Goal: Task Accomplishment & Management: Use online tool/utility

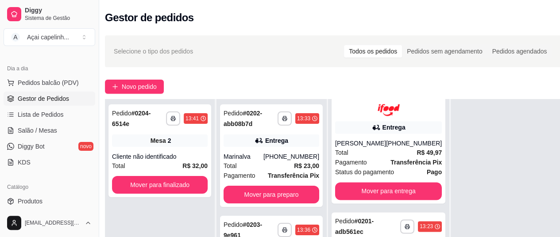
scroll to position [142, 8]
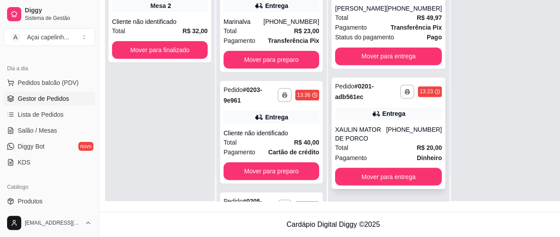
click at [387, 137] on div "(33) 99106-0358" at bounding box center [414, 134] width 56 height 18
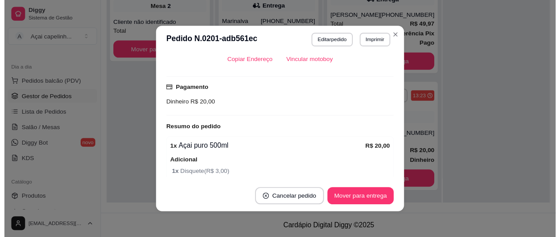
scroll to position [283, 0]
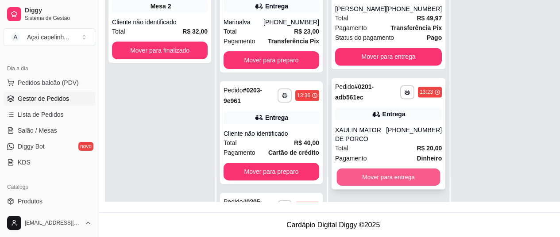
click at [362, 177] on button "Mover para entrega" at bounding box center [389, 177] width 104 height 17
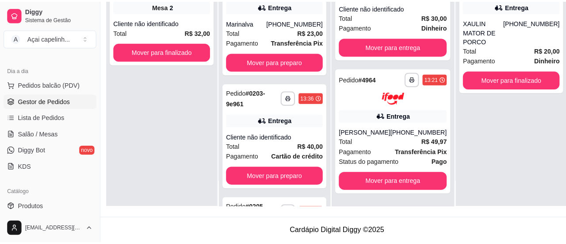
scroll to position [541, 0]
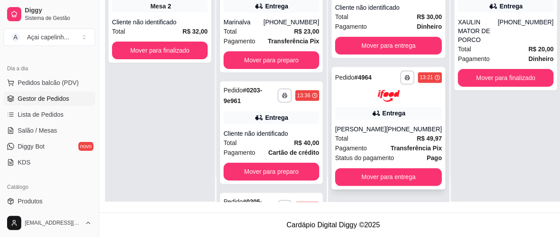
click at [364, 143] on div "Total R$ 49,97" at bounding box center [388, 139] width 107 height 10
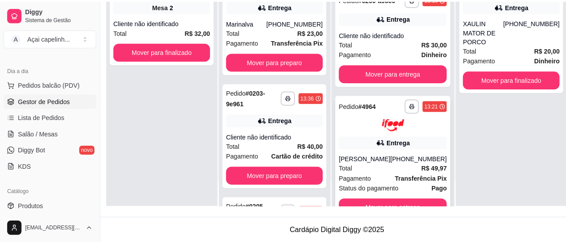
scroll to position [505, 0]
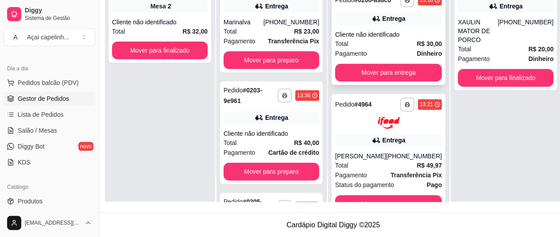
click at [373, 39] on div "Cliente não identificado" at bounding box center [388, 34] width 107 height 9
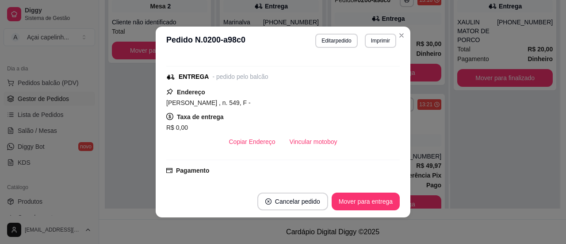
scroll to position [126, 0]
click at [349, 206] on button "Mover para entrega" at bounding box center [366, 201] width 68 height 18
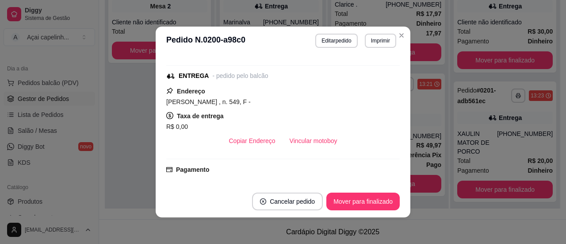
scroll to position [430, 0]
click at [349, 206] on button "Mover para finalizado" at bounding box center [363, 201] width 71 height 17
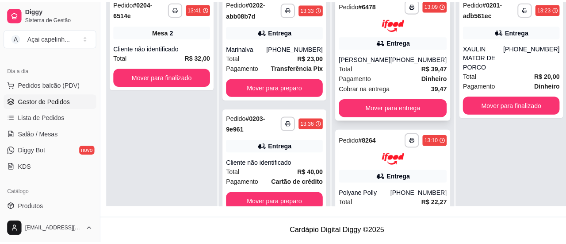
scroll to position [0, 8]
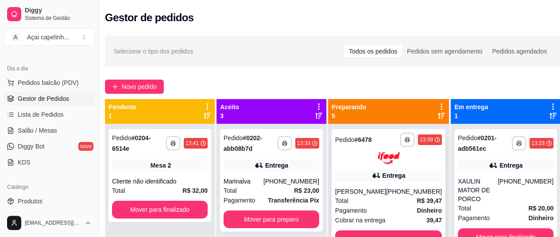
click at [377, 164] on img at bounding box center [388, 158] width 22 height 12
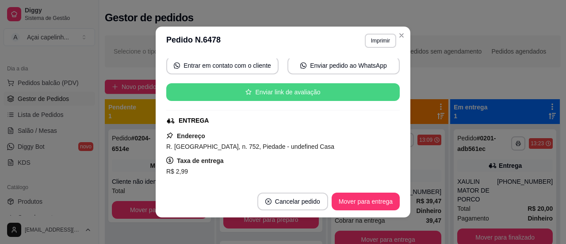
scroll to position [159, 0]
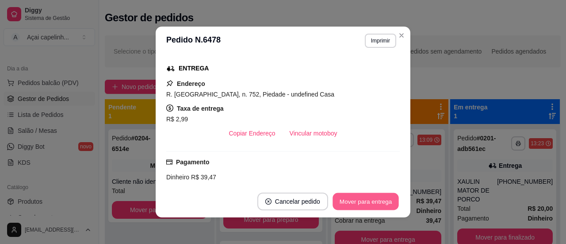
click at [371, 194] on button "Mover para entrega" at bounding box center [366, 201] width 66 height 17
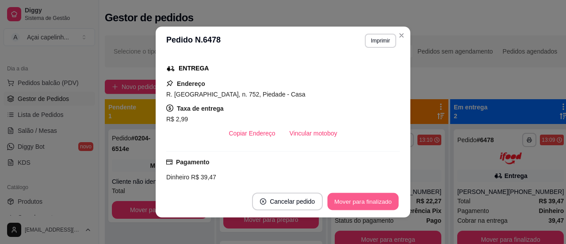
click at [371, 200] on button "Mover para finalizado" at bounding box center [363, 201] width 71 height 17
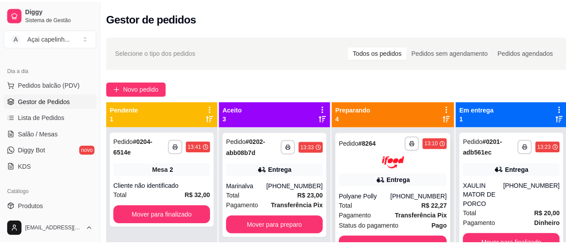
scroll to position [65, 0]
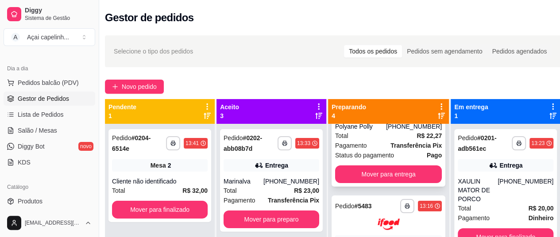
click at [353, 147] on span "Pagamento" at bounding box center [351, 146] width 32 height 10
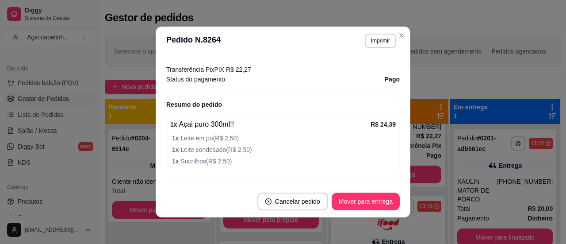
scroll to position [289, 0]
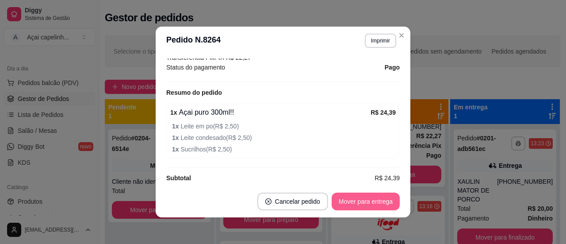
click at [373, 204] on button "Mover para entrega" at bounding box center [366, 201] width 68 height 18
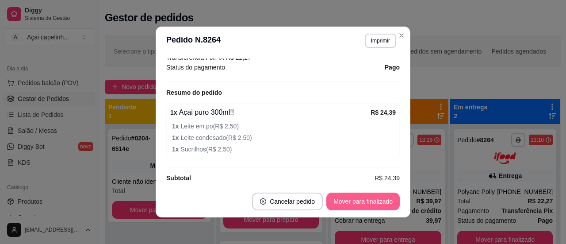
scroll to position [0, 0]
click at [373, 204] on button "Mover para finalizado" at bounding box center [362, 201] width 73 height 18
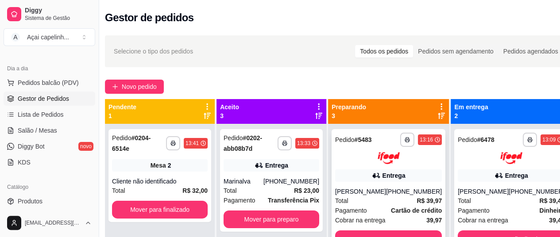
click at [353, 187] on div "Amaanda Azevedo" at bounding box center [360, 191] width 51 height 9
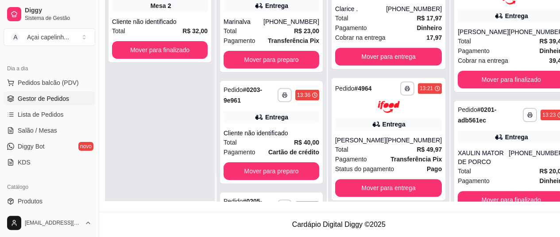
scroll to position [167, 0]
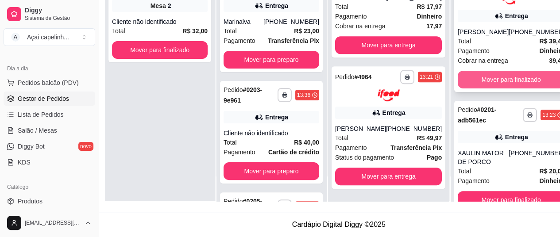
click at [487, 71] on button "Mover para finalizado" at bounding box center [510, 80] width 107 height 18
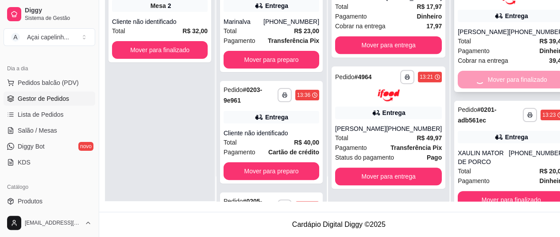
click at [487, 71] on div "Mover para finalizado" at bounding box center [510, 80] width 107 height 18
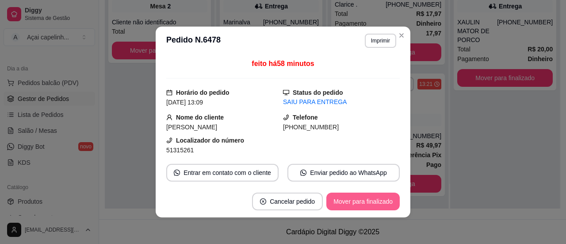
click at [362, 202] on button "Mover para finalizado" at bounding box center [362, 201] width 73 height 18
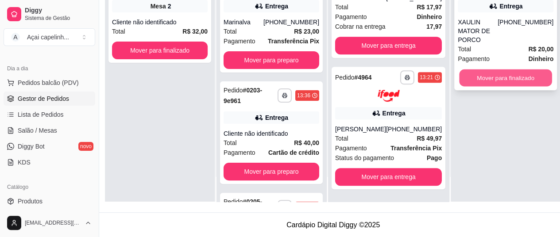
click at [503, 69] on button "Mover para finalizado" at bounding box center [505, 77] width 93 height 17
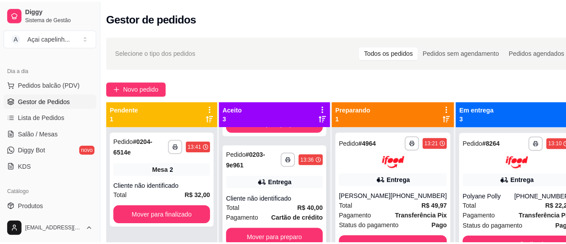
scroll to position [0, 0]
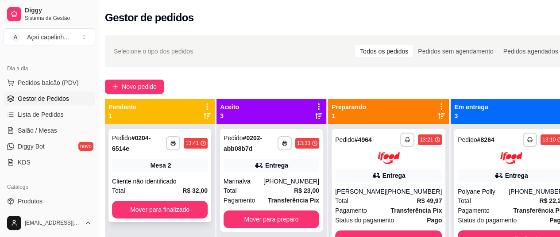
click at [157, 169] on span "Mesa" at bounding box center [157, 165] width 15 height 9
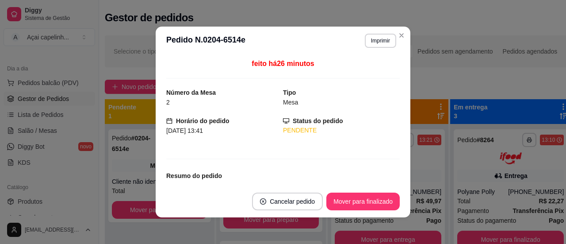
scroll to position [57, 0]
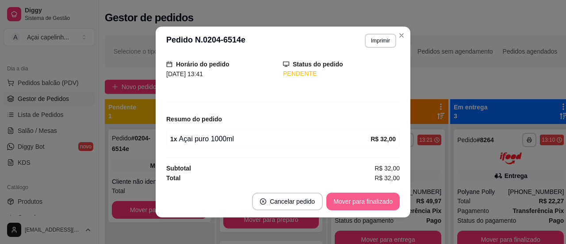
click at [361, 201] on button "Mover para finalizado" at bounding box center [362, 201] width 73 height 18
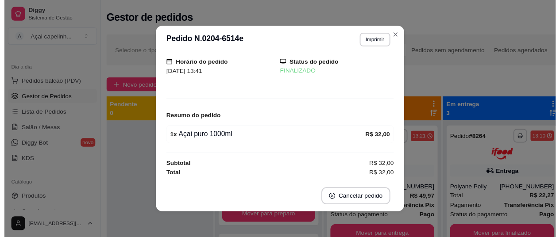
scroll to position [27, 0]
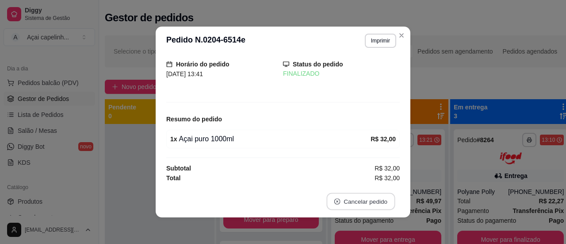
click at [361, 201] on button "Cancelar pedido" at bounding box center [360, 201] width 69 height 17
click at [385, 112] on div "Número da Mesa 2 Tipo Mesa Horário do pedido 22/09/2025 13:41 Status do pedido …" at bounding box center [283, 119] width 234 height 123
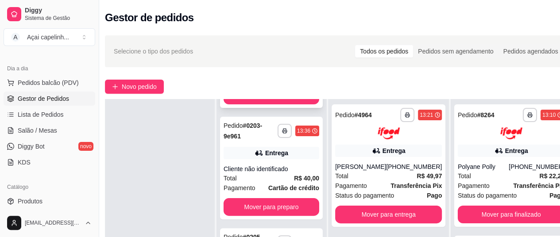
scroll to position [142, 8]
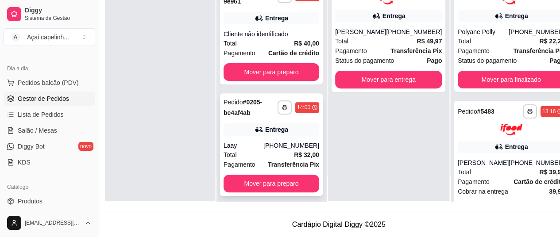
click at [253, 141] on div "Laay" at bounding box center [243, 145] width 40 height 9
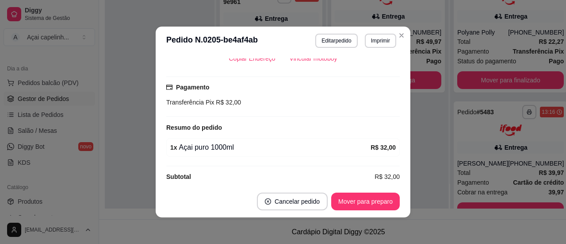
scroll to position [255, 0]
click at [380, 204] on button "Mover para preparo" at bounding box center [365, 201] width 69 height 18
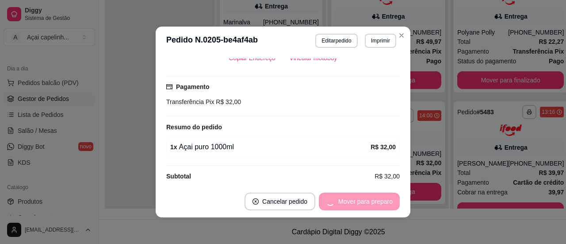
scroll to position [0, 0]
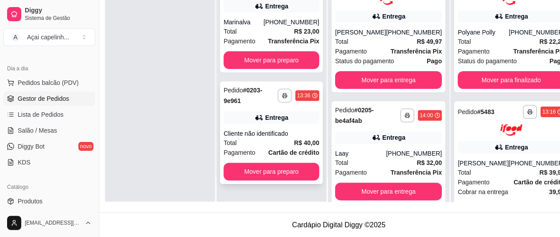
click at [284, 145] on div "Total R$ 40,00" at bounding box center [271, 143] width 96 height 10
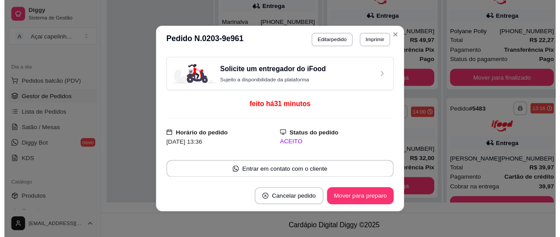
scroll to position [216, 0]
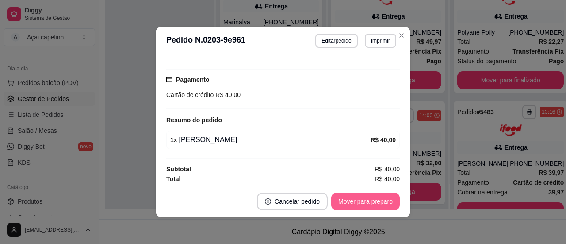
click at [353, 200] on button "Mover para preparo" at bounding box center [365, 201] width 69 height 18
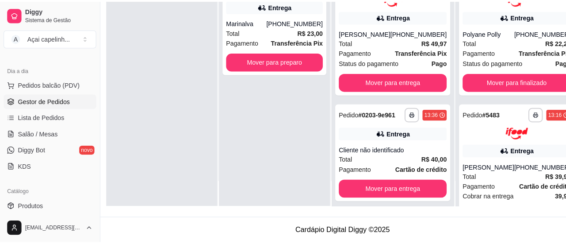
scroll to position [0, 0]
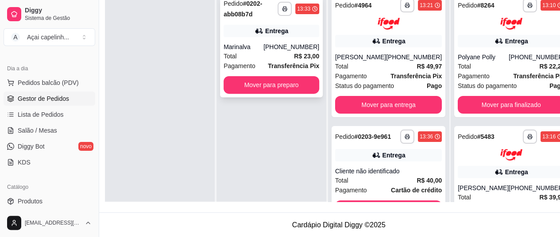
click at [263, 51] on div "Marinalva" at bounding box center [243, 46] width 40 height 9
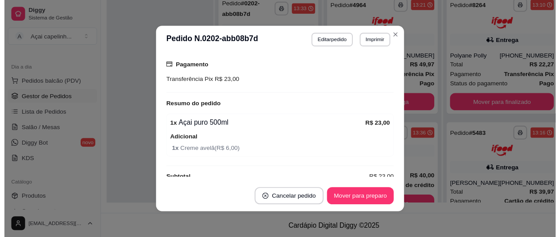
scroll to position [288, 0]
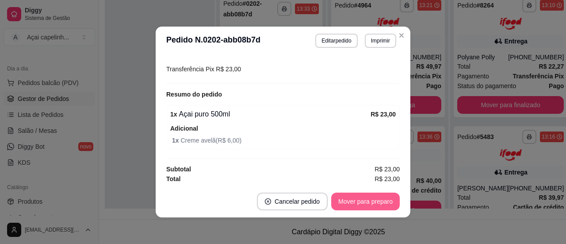
click at [362, 198] on button "Mover para preparo" at bounding box center [365, 201] width 69 height 18
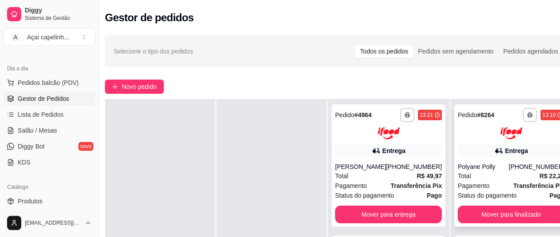
scroll to position [167, 0]
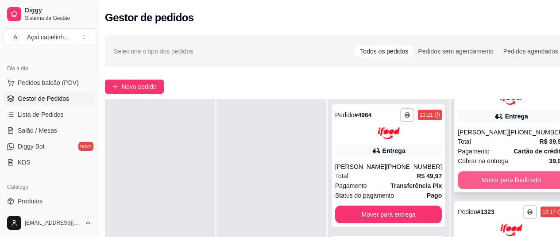
click at [506, 180] on button "Mover para finalizado" at bounding box center [510, 180] width 107 height 18
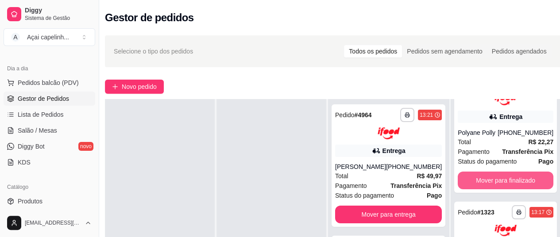
scroll to position [27, 0]
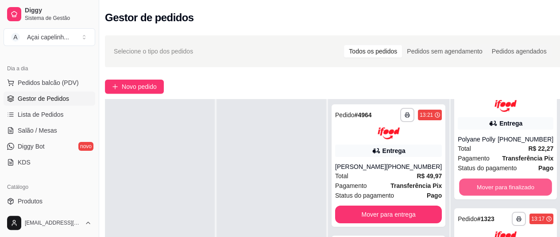
click at [506, 180] on button "Mover para finalizado" at bounding box center [505, 186] width 93 height 17
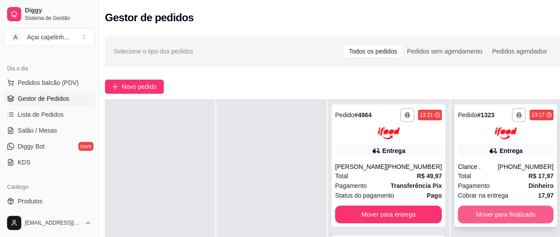
click at [484, 211] on button "Mover para finalizado" at bounding box center [505, 215] width 96 height 18
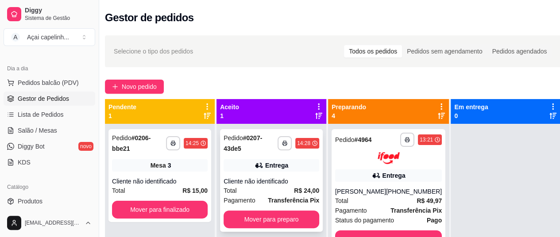
click at [254, 195] on div "Total R$ 24,00" at bounding box center [271, 191] width 96 height 10
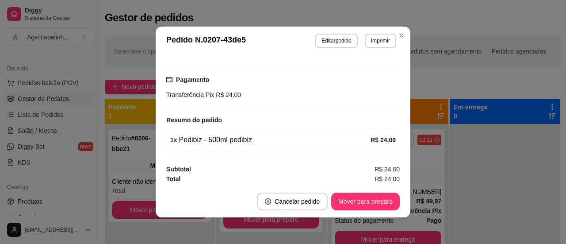
scroll to position [2, 0]
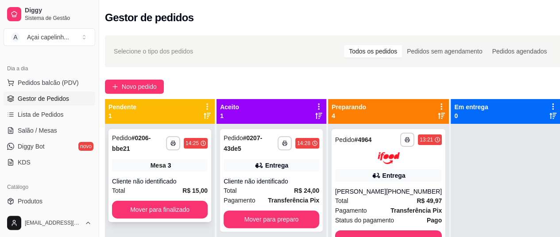
click at [167, 174] on div "**********" at bounding box center [159, 175] width 103 height 93
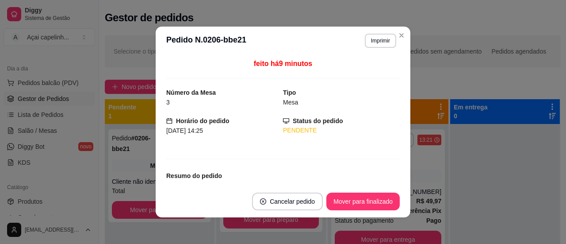
scroll to position [57, 0]
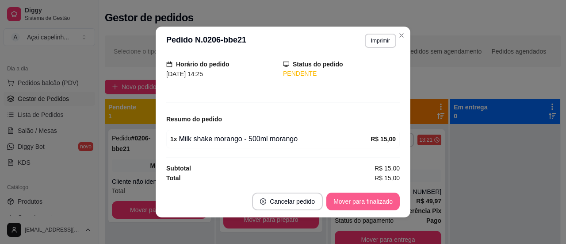
click at [356, 206] on button "Mover para finalizado" at bounding box center [362, 201] width 73 height 18
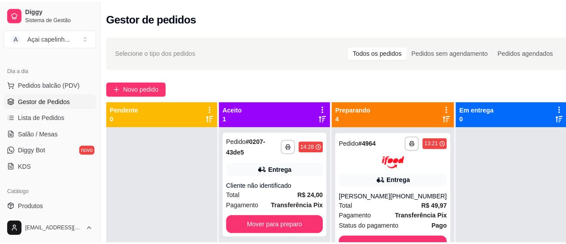
scroll to position [25, 0]
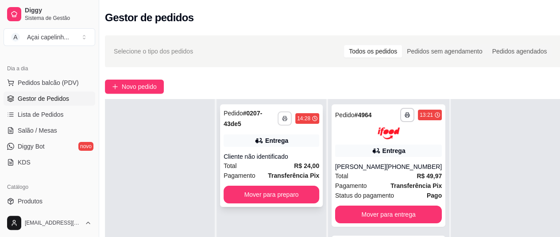
click at [275, 123] on div "Pedido # 0207-43de5" at bounding box center [250, 118] width 54 height 21
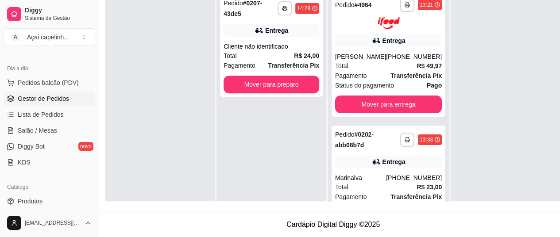
scroll to position [0, 8]
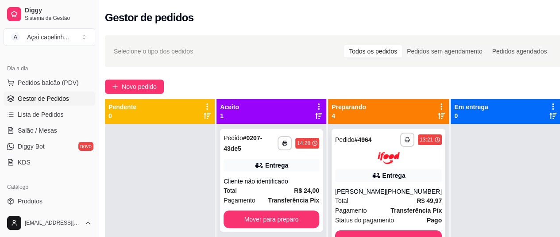
click at [361, 195] on div "João vitor Silva" at bounding box center [360, 191] width 51 height 9
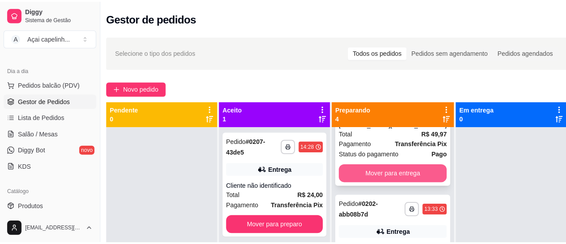
scroll to position [15, 0]
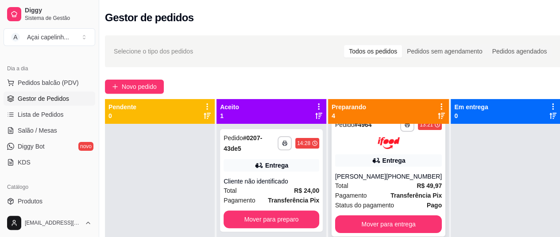
click at [368, 180] on div "João vitor Silva" at bounding box center [360, 176] width 51 height 9
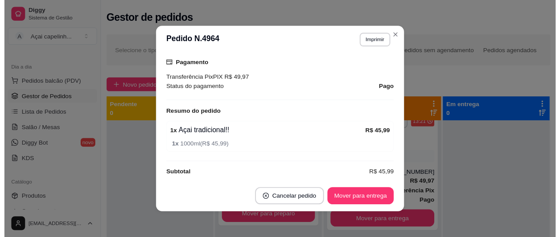
scroll to position [265, 0]
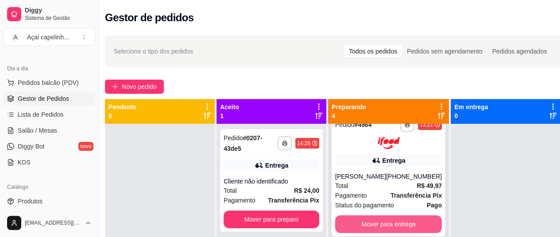
click at [349, 219] on button "Mover para entrega" at bounding box center [388, 224] width 107 height 18
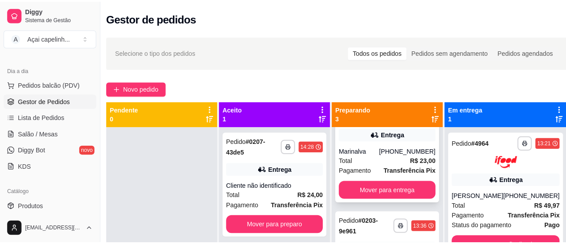
scroll to position [34, 0]
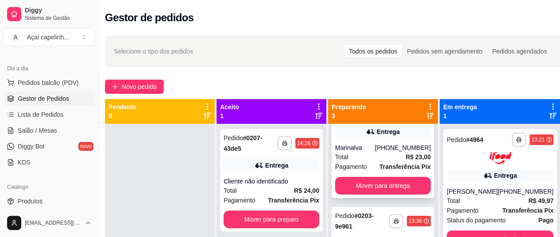
click at [354, 159] on div "Total R$ 23,00" at bounding box center [383, 157] width 96 height 10
click at [354, 159] on div "feito há 63 minutos Horário do pedido 22/09/2025 13:33 Status do pedido PREPARA…" at bounding box center [280, 117] width 238 height 119
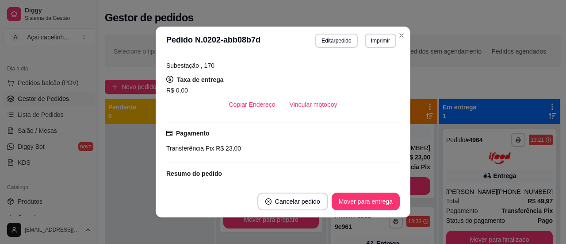
scroll to position [244, 0]
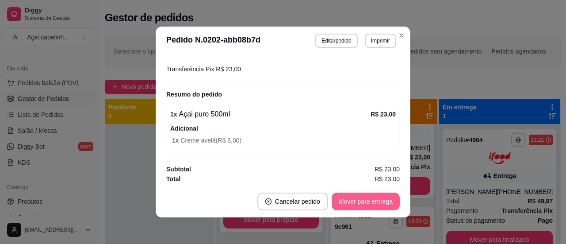
click at [357, 203] on button "Mover para entrega" at bounding box center [366, 201] width 68 height 18
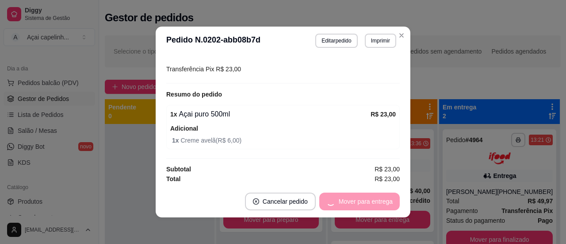
scroll to position [0, 0]
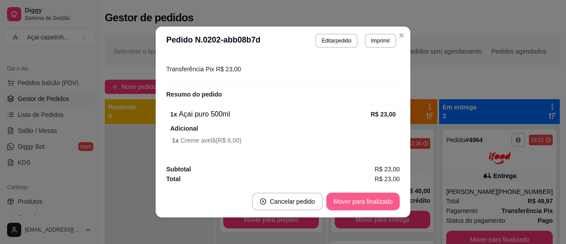
click at [357, 203] on button "Mover para finalizado" at bounding box center [362, 201] width 73 height 18
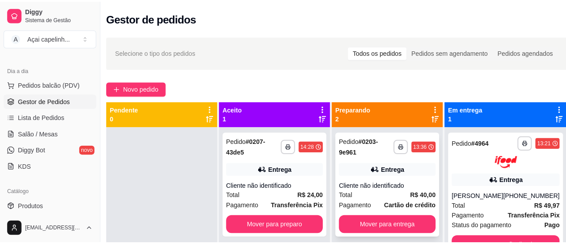
scroll to position [25, 0]
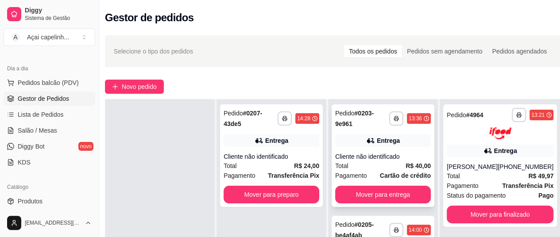
click at [380, 167] on div "Total R$ 40,00" at bounding box center [383, 166] width 96 height 10
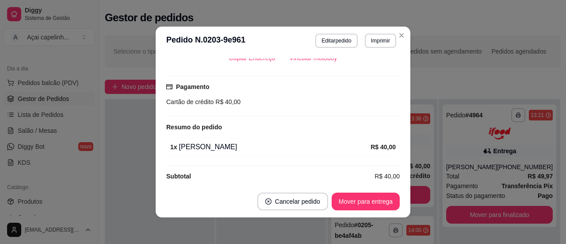
scroll to position [216, 0]
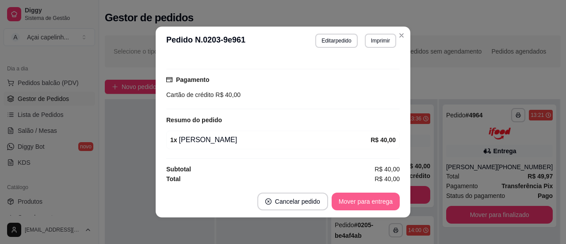
click at [366, 202] on button "Mover para entrega" at bounding box center [366, 201] width 68 height 18
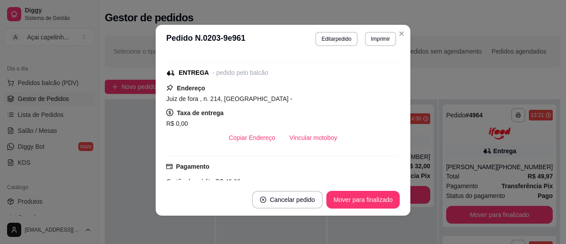
scroll to position [125, 0]
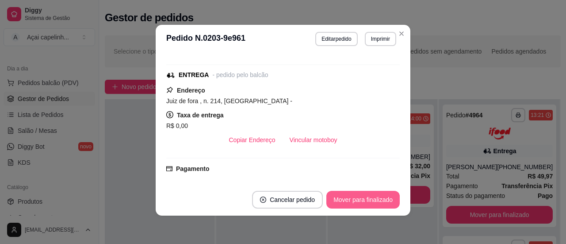
click at [358, 196] on button "Mover para finalizado" at bounding box center [362, 200] width 73 height 18
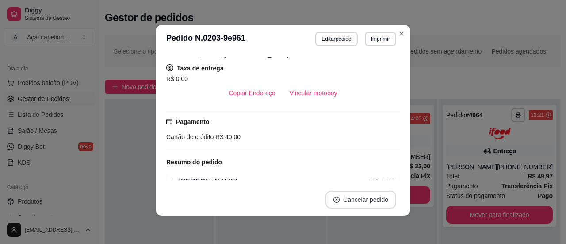
scroll to position [79, 0]
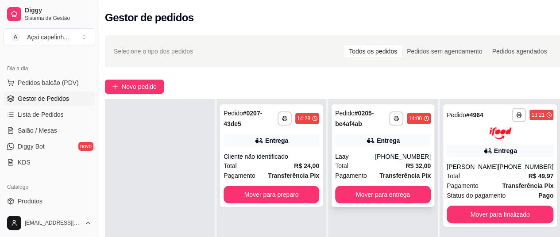
click at [351, 138] on div "Entrega" at bounding box center [383, 140] width 96 height 12
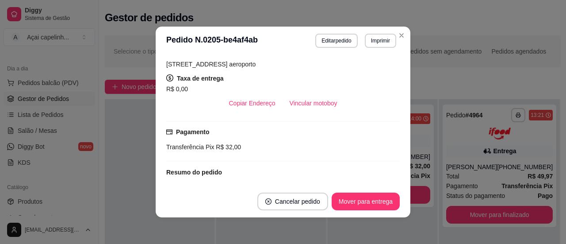
scroll to position [262, 0]
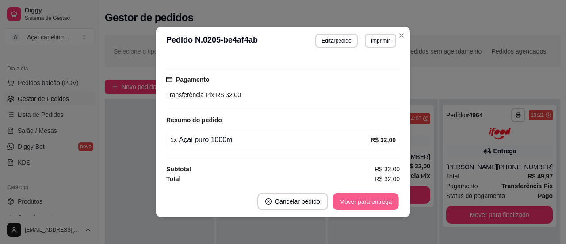
click at [362, 209] on button "Mover para entrega" at bounding box center [366, 201] width 66 height 17
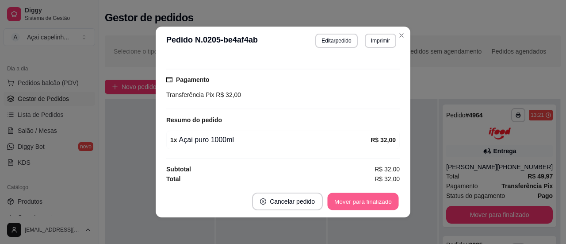
click at [367, 203] on button "Mover para finalizado" at bounding box center [363, 201] width 71 height 17
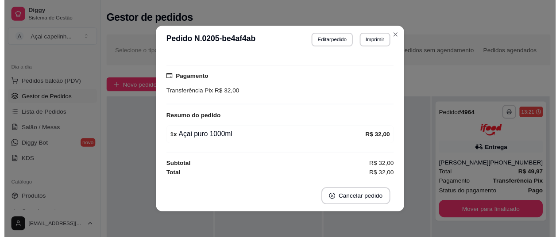
scroll to position [233, 0]
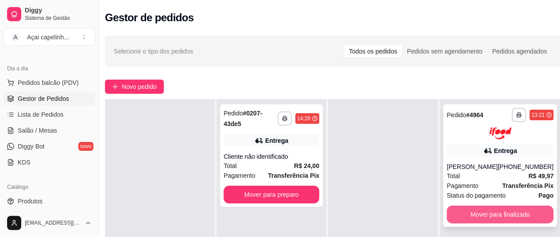
click at [480, 208] on button "Mover para finalizado" at bounding box center [499, 215] width 107 height 18
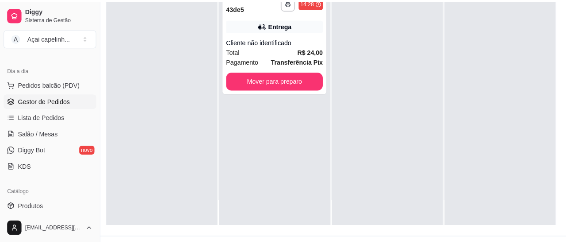
scroll to position [0, 0]
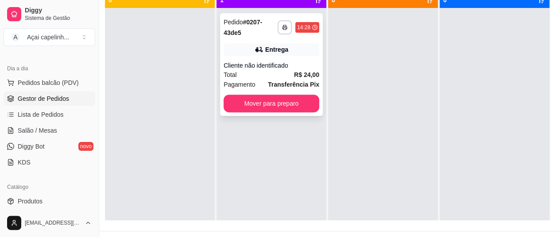
click at [250, 64] on div "Cliente não identificado" at bounding box center [271, 65] width 96 height 9
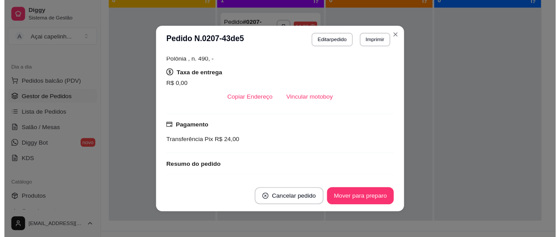
scroll to position [216, 0]
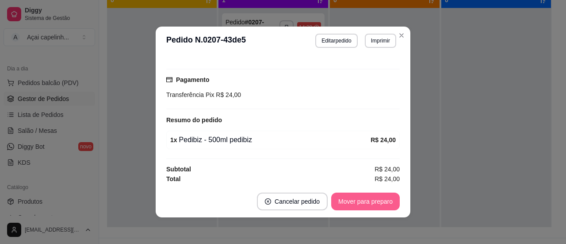
click at [385, 196] on button "Mover para preparo" at bounding box center [365, 201] width 69 height 18
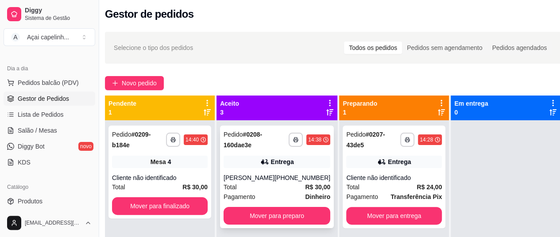
scroll to position [0, 8]
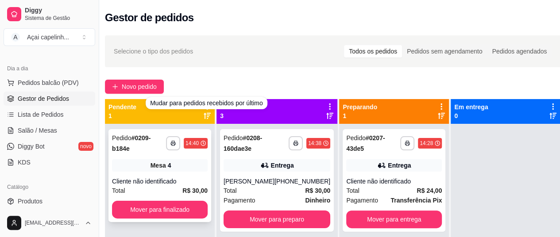
click at [161, 172] on div "**********" at bounding box center [159, 175] width 103 height 93
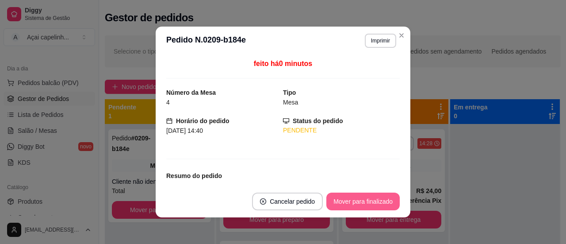
click at [376, 200] on button "Mover para finalizado" at bounding box center [362, 201] width 73 height 18
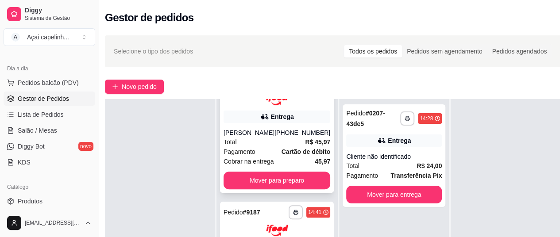
scroll to position [142, 8]
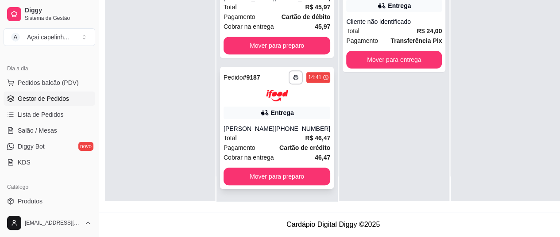
click at [260, 154] on span "Cobrar na entrega" at bounding box center [248, 158] width 50 height 10
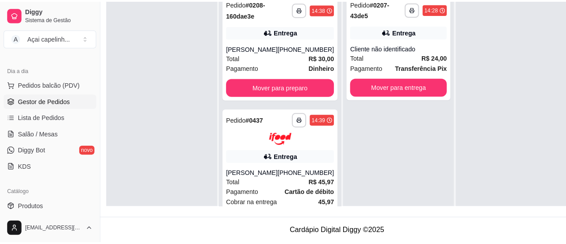
scroll to position [78, 8]
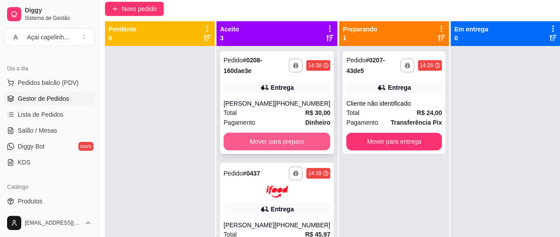
click at [257, 138] on button "Mover para preparo" at bounding box center [276, 142] width 107 height 18
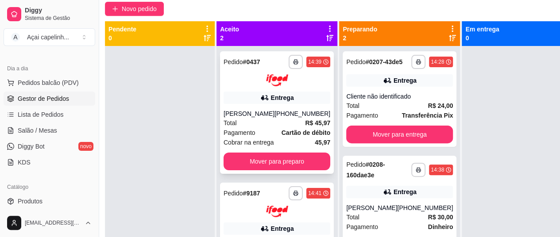
click at [274, 118] on div "Total R$ 45,97" at bounding box center [276, 123] width 107 height 10
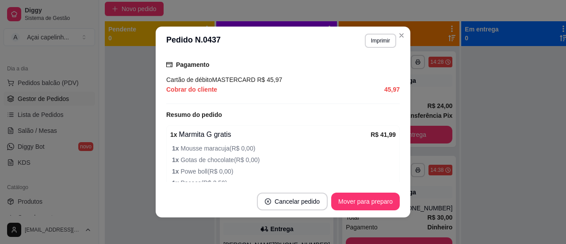
scroll to position [257, 0]
click at [358, 199] on button "Mover para preparo" at bounding box center [365, 201] width 69 height 18
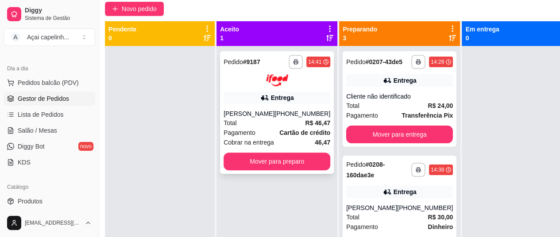
click at [269, 108] on div "**********" at bounding box center [277, 112] width 114 height 123
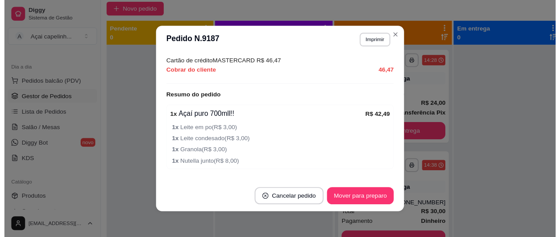
scroll to position [282, 0]
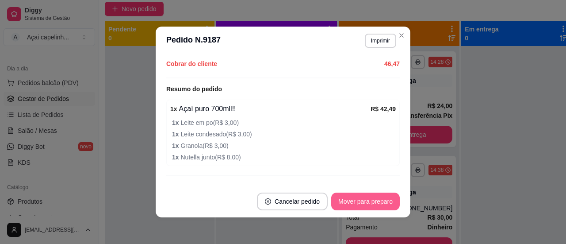
click at [368, 203] on button "Mover para preparo" at bounding box center [365, 201] width 69 height 18
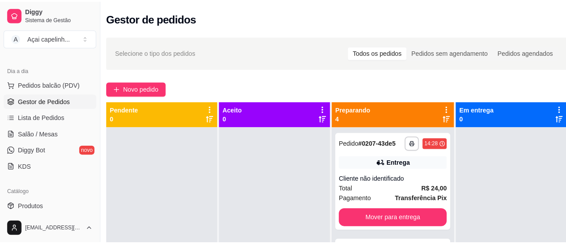
scroll to position [0, 0]
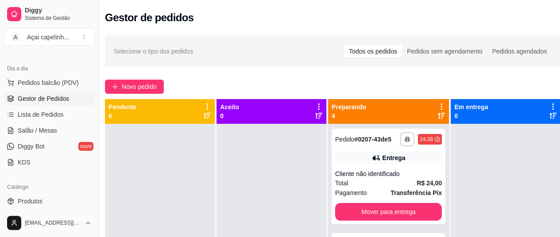
click at [381, 187] on div "Total R$ 24,00" at bounding box center [388, 183] width 107 height 10
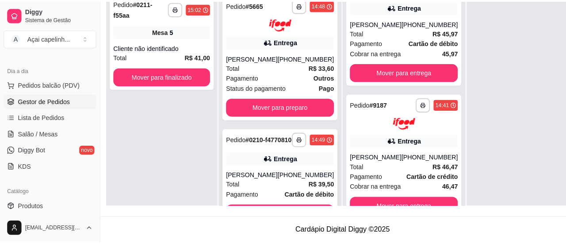
scroll to position [0, 8]
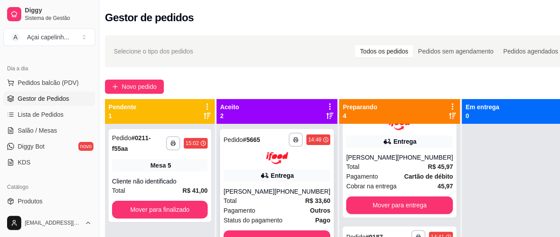
click at [249, 165] on div "**********" at bounding box center [277, 190] width 114 height 123
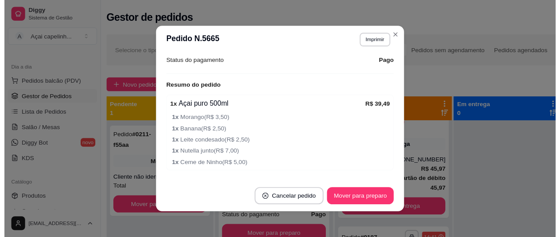
scroll to position [286, 0]
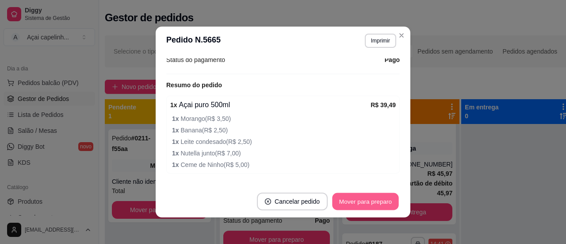
click at [367, 198] on button "Mover para preparo" at bounding box center [365, 201] width 66 height 17
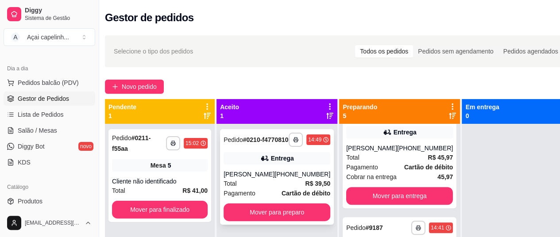
scroll to position [25, 0]
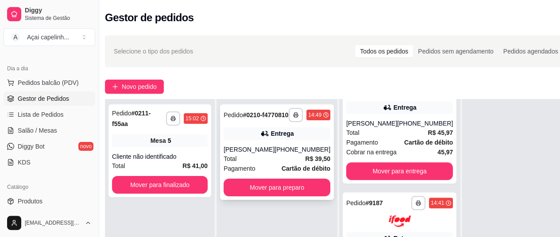
click at [261, 164] on div "Total R$ 39,50" at bounding box center [276, 159] width 107 height 10
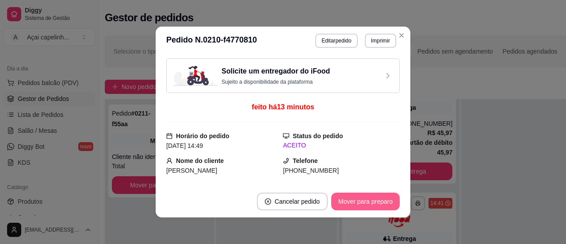
click at [357, 196] on button "Mover para preparo" at bounding box center [365, 201] width 69 height 18
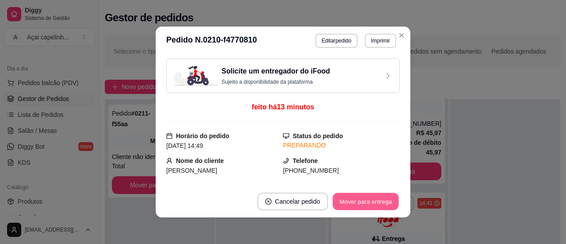
click at [357, 196] on button "Mover para entrega" at bounding box center [366, 201] width 66 height 17
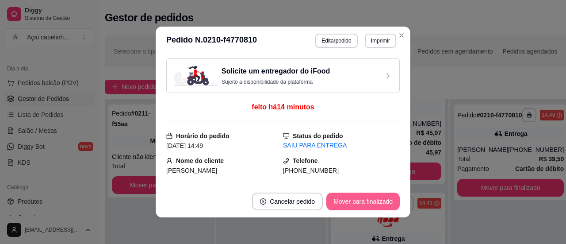
click at [357, 196] on button "Mover para finalizado" at bounding box center [362, 201] width 73 height 18
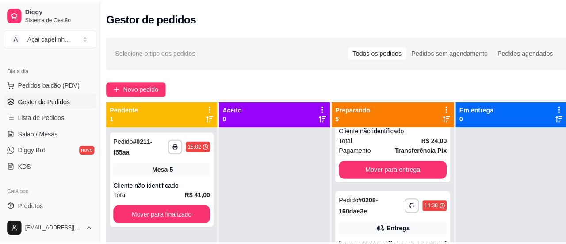
scroll to position [0, 0]
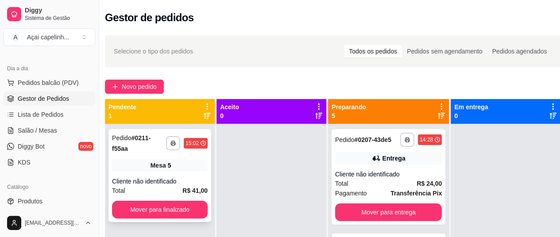
click at [150, 161] on span "Mesa" at bounding box center [157, 165] width 15 height 9
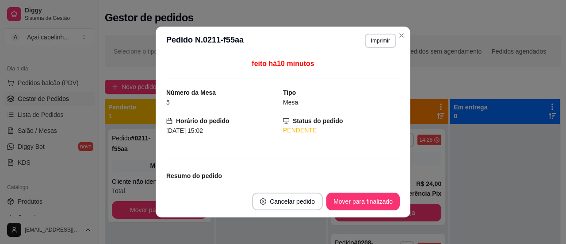
scroll to position [57, 0]
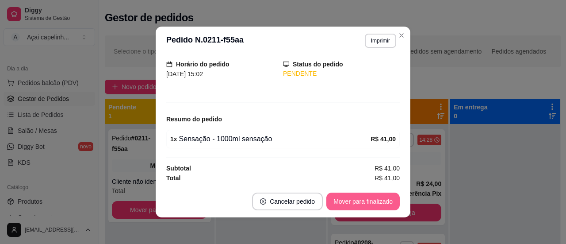
click at [342, 202] on button "Mover para finalizado" at bounding box center [362, 201] width 73 height 18
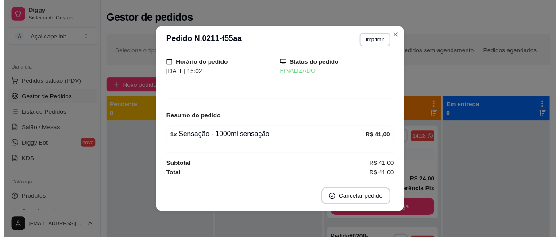
scroll to position [27, 0]
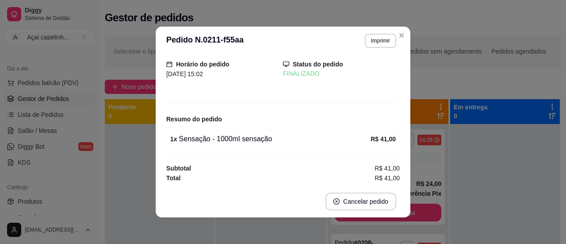
click at [395, 43] on header "**********" at bounding box center [283, 41] width 255 height 28
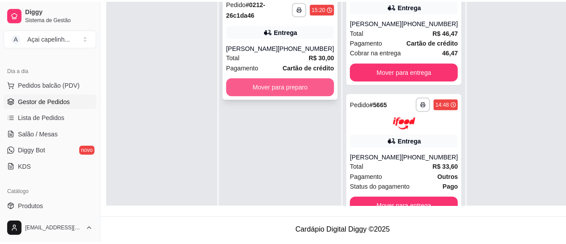
scroll to position [0, 8]
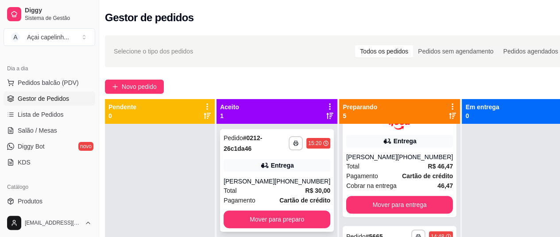
click at [260, 162] on icon at bounding box center [264, 165] width 9 height 9
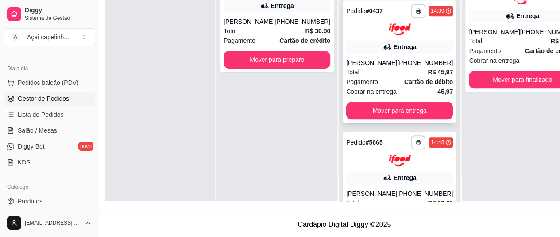
scroll to position [181, 0]
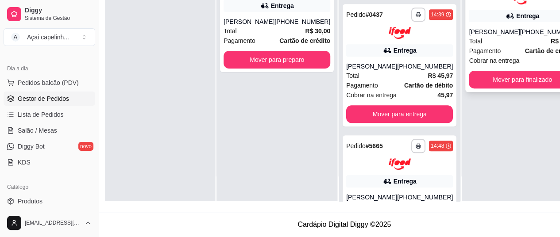
click at [468, 36] on div "Total R$ 46,47" at bounding box center [521, 41] width 107 height 10
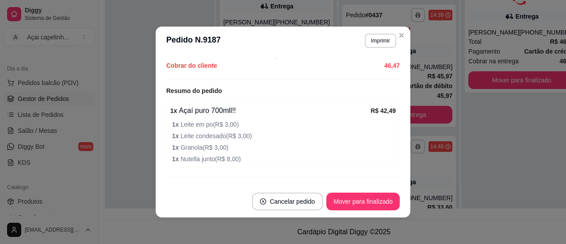
scroll to position [280, 0]
click at [346, 201] on button "Mover para finalizado" at bounding box center [362, 201] width 73 height 18
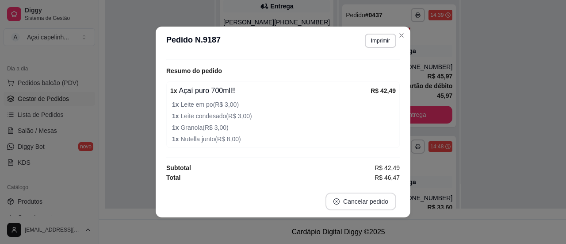
scroll to position [260, 0]
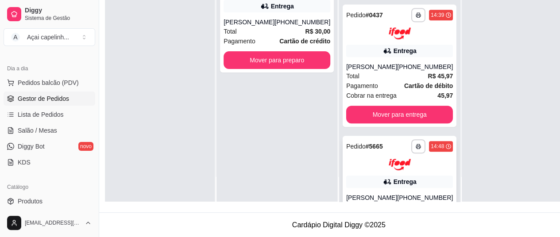
click at [359, 165] on div "**********" at bounding box center [399, 154] width 107 height 31
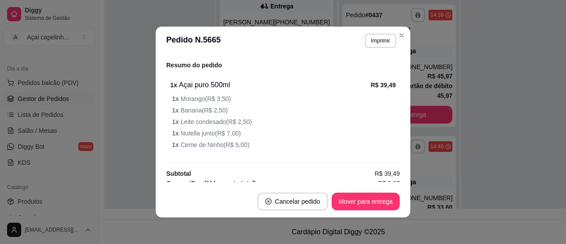
scroll to position [305, 0]
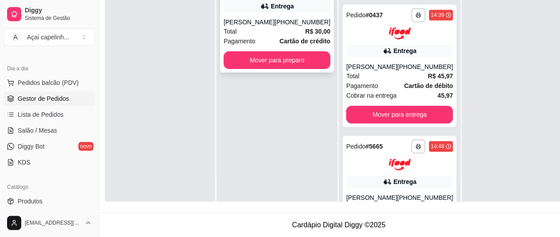
click at [261, 36] on div "Total R$ 30,00" at bounding box center [276, 32] width 107 height 10
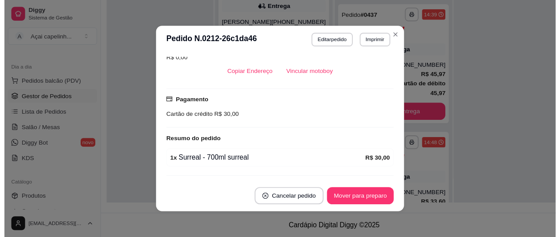
scroll to position [262, 0]
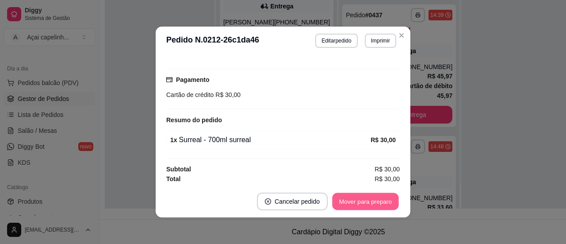
click at [358, 195] on button "Mover para preparo" at bounding box center [365, 201] width 66 height 17
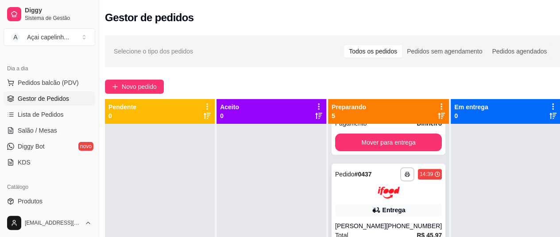
scroll to position [0, 0]
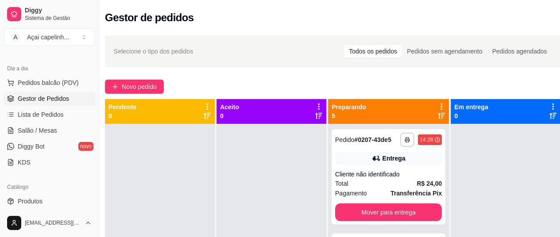
click at [379, 177] on div "Cliente não identificado" at bounding box center [388, 174] width 107 height 9
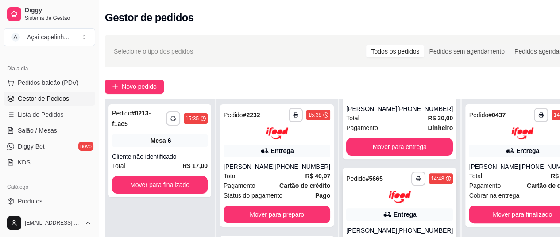
scroll to position [152, 0]
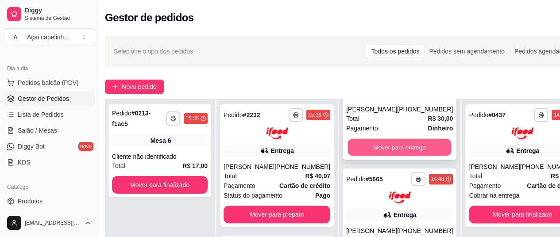
click at [365, 155] on button "Mover para entrega" at bounding box center [400, 147] width 104 height 17
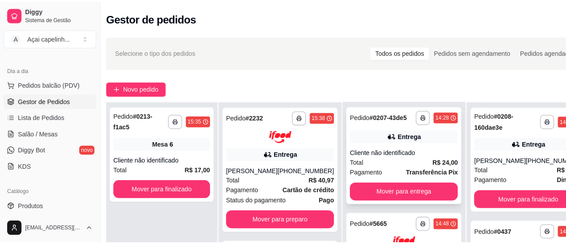
scroll to position [0, 0]
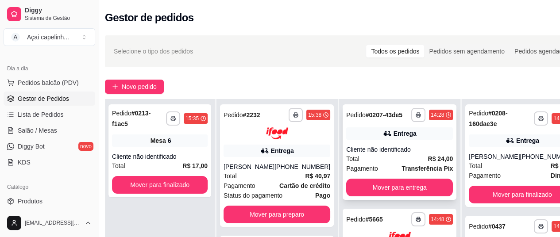
click at [351, 140] on div "Entrega" at bounding box center [399, 133] width 107 height 12
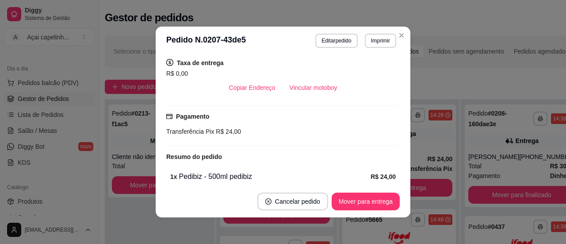
scroll to position [216, 0]
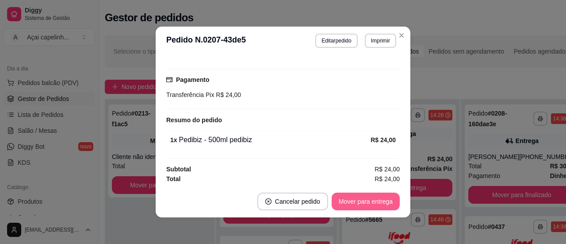
click at [356, 199] on button "Mover para entrega" at bounding box center [366, 201] width 68 height 18
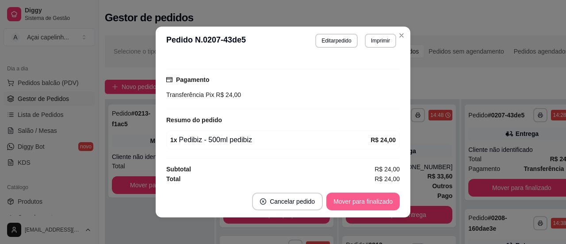
click at [359, 200] on button "Mover para finalizado" at bounding box center [362, 201] width 73 height 18
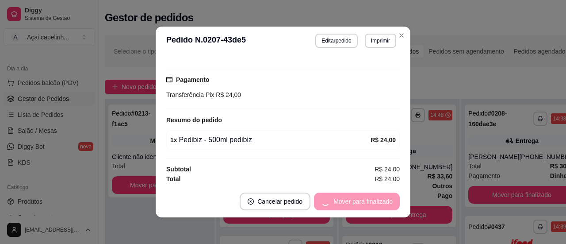
scroll to position [169, 0]
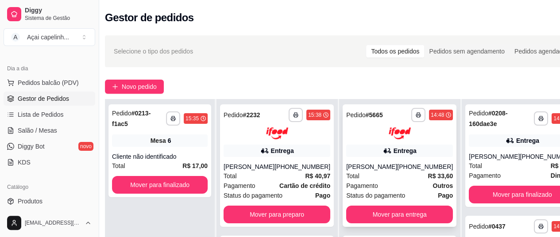
click at [368, 161] on div "**********" at bounding box center [399, 165] width 114 height 123
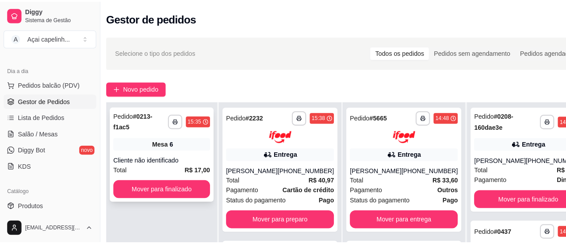
scroll to position [24, 0]
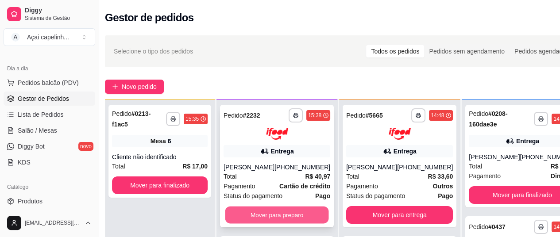
click at [258, 216] on button "Mover para preparo" at bounding box center [277, 214] width 104 height 17
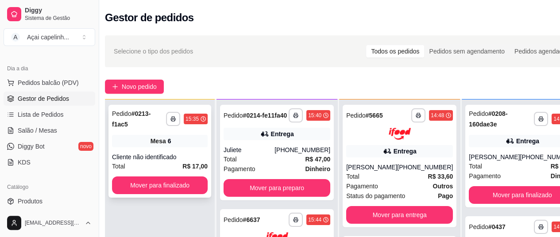
click at [172, 144] on div "**********" at bounding box center [159, 151] width 103 height 93
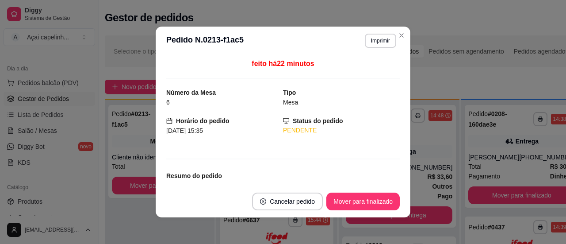
scroll to position [57, 0]
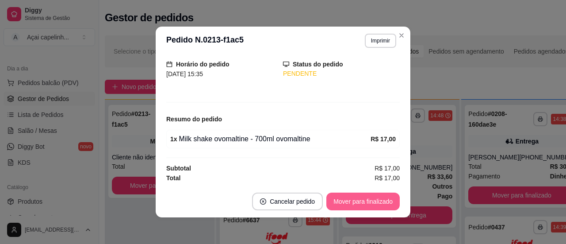
click at [363, 202] on button "Mover para finalizado" at bounding box center [362, 201] width 73 height 18
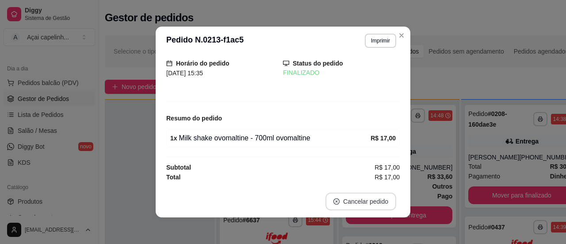
scroll to position [27, 0]
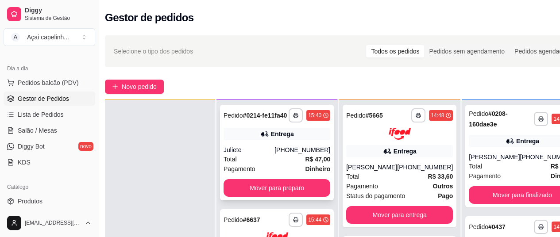
click at [271, 138] on div "Entrega" at bounding box center [282, 134] width 23 height 9
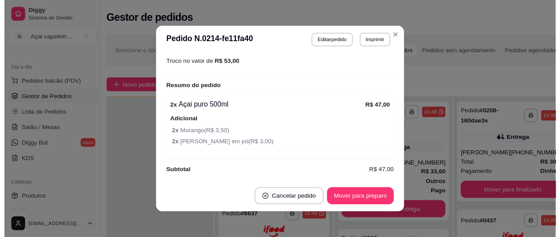
scroll to position [315, 0]
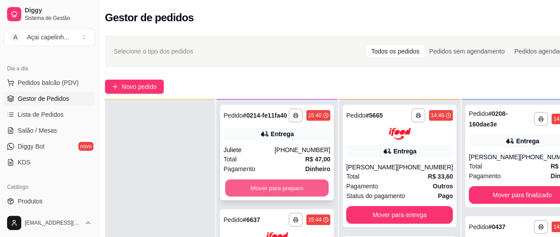
click at [271, 192] on button "Mover para preparo" at bounding box center [277, 188] width 104 height 17
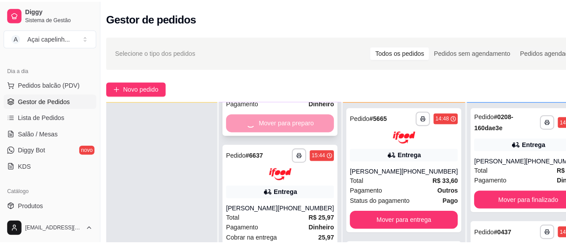
scroll to position [0, 0]
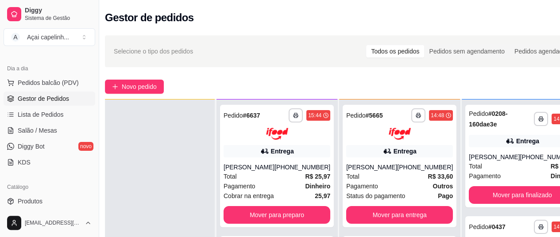
click at [271, 192] on span "Cobrar na entrega" at bounding box center [248, 196] width 50 height 10
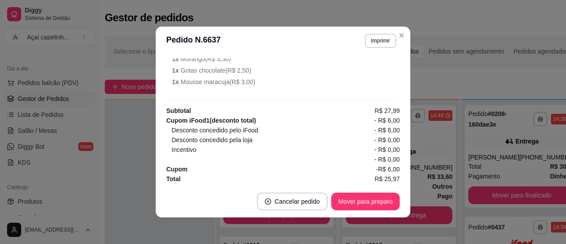
scroll to position [2, 0]
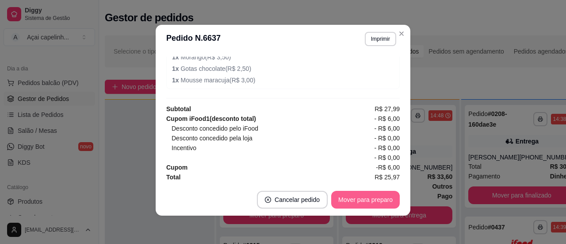
click at [372, 203] on button "Mover para preparo" at bounding box center [365, 200] width 69 height 18
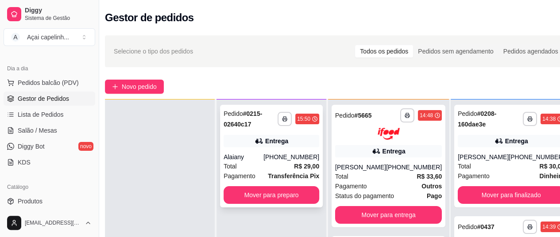
click at [246, 145] on div "Entrega" at bounding box center [271, 141] width 96 height 12
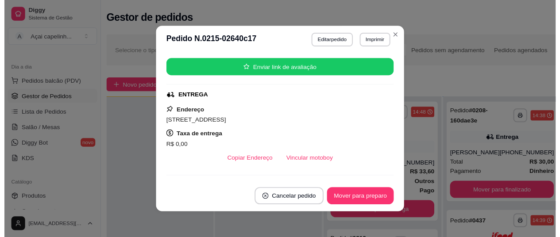
scroll to position [0, 0]
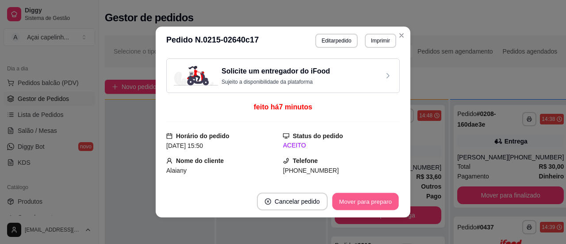
click at [360, 206] on button "Mover para preparo" at bounding box center [365, 201] width 66 height 17
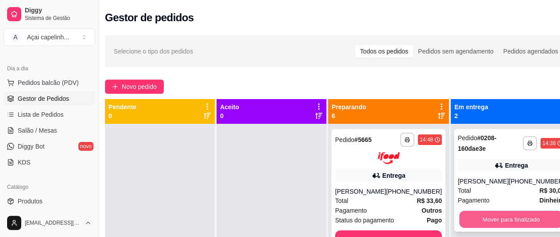
click at [486, 219] on button "Mover para finalizado" at bounding box center [511, 219] width 104 height 17
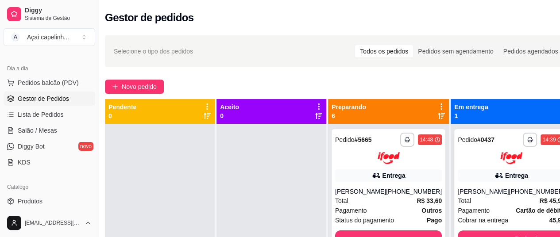
click at [470, 156] on div at bounding box center [510, 158] width 107 height 12
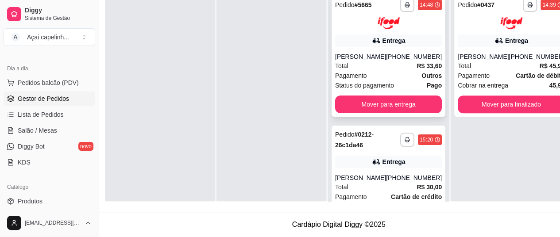
scroll to position [0, 8]
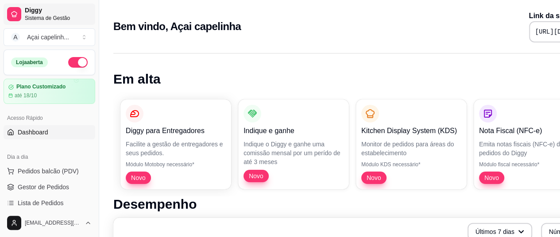
click at [50, 11] on span "Diggy" at bounding box center [58, 11] width 67 height 8
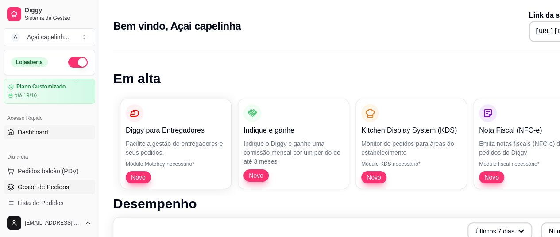
click at [44, 187] on span "Gestor de Pedidos" at bounding box center [43, 187] width 51 height 9
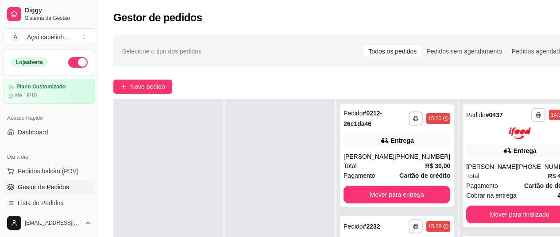
scroll to position [142, 0]
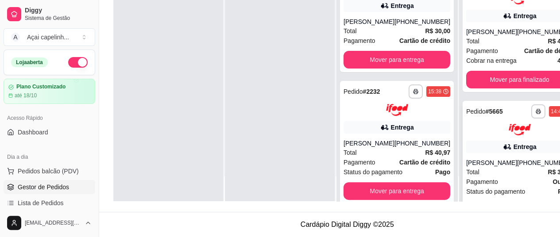
click at [489, 169] on div "Total R$ 33,60" at bounding box center [519, 172] width 107 height 10
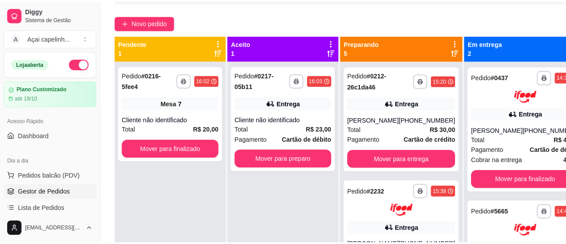
scroll to position [64, 0]
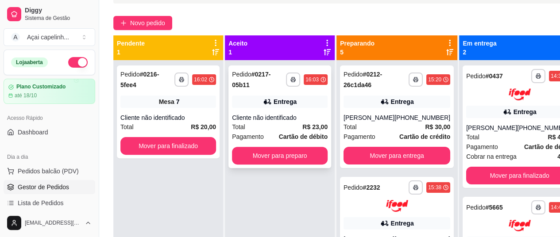
click at [258, 126] on div "Total R$ 23,00" at bounding box center [280, 127] width 96 height 10
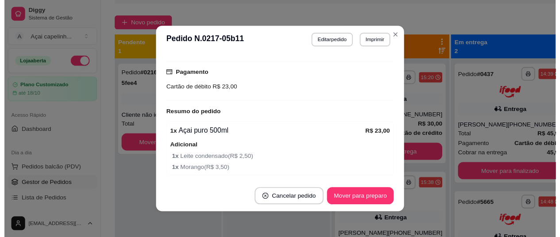
scroll to position [2, 0]
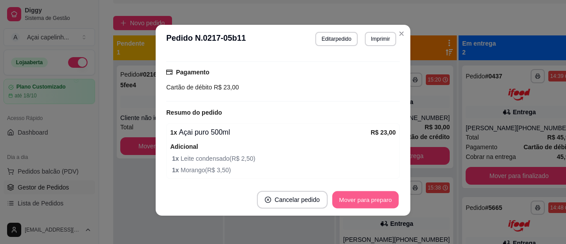
click at [343, 203] on button "Mover para preparo" at bounding box center [365, 199] width 66 height 17
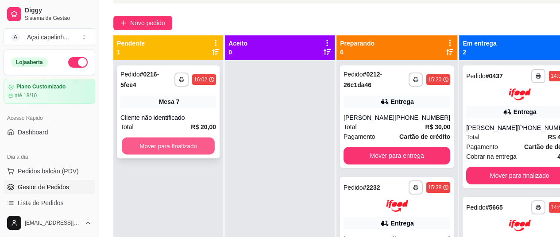
click at [184, 142] on button "Mover para finalizado" at bounding box center [168, 146] width 93 height 17
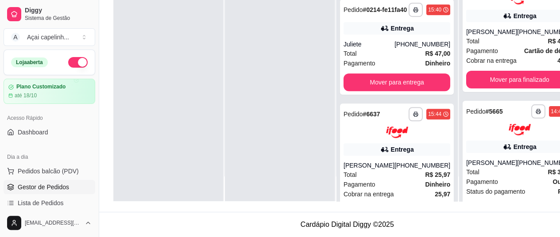
scroll to position [482, 0]
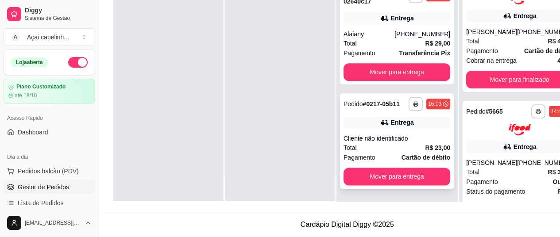
click at [364, 143] on div "Cliente não identificado" at bounding box center [396, 138] width 107 height 9
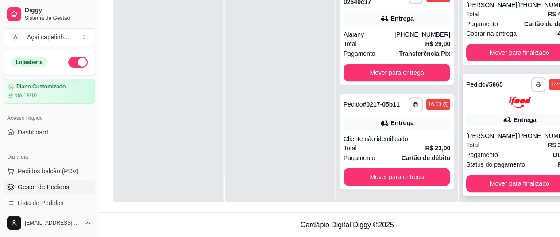
scroll to position [142, 0]
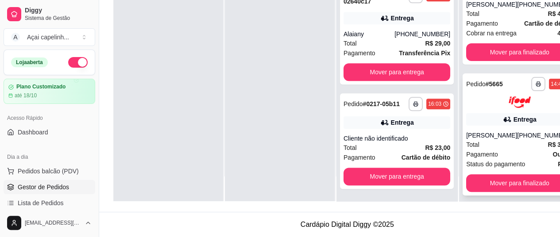
click at [472, 131] on div "[PERSON_NAME]" at bounding box center [491, 135] width 51 height 9
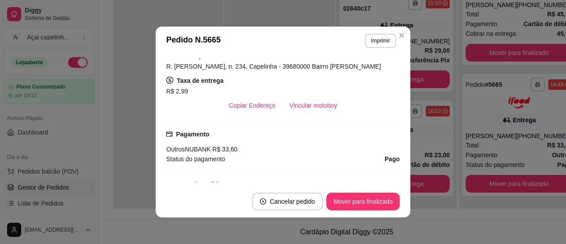
scroll to position [169, 0]
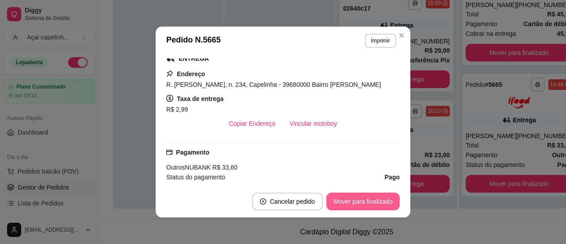
click at [360, 209] on button "Mover para finalizado" at bounding box center [362, 201] width 73 height 18
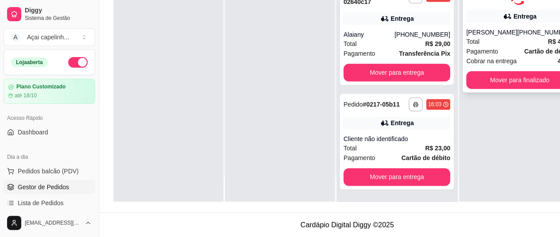
scroll to position [0, 0]
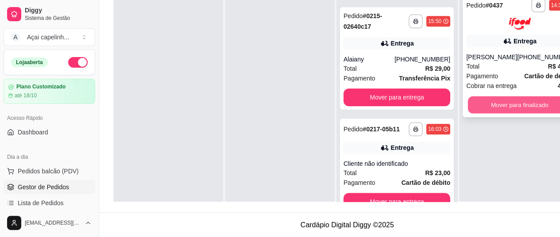
click at [489, 102] on button "Mover para finalizado" at bounding box center [520, 104] width 104 height 17
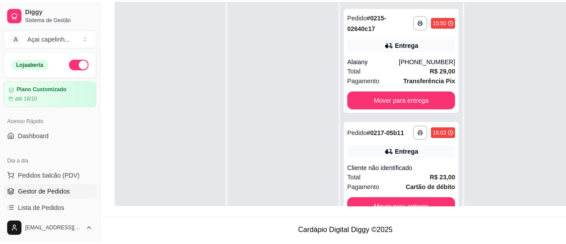
scroll to position [25, 0]
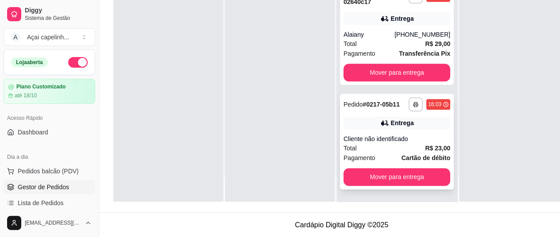
click at [380, 125] on icon at bounding box center [384, 123] width 9 height 9
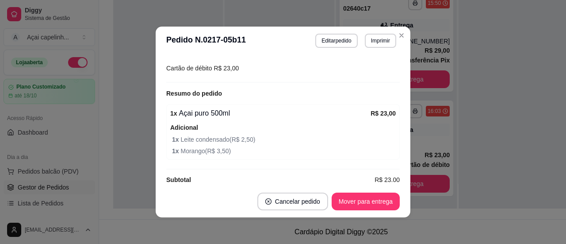
scroll to position [253, 0]
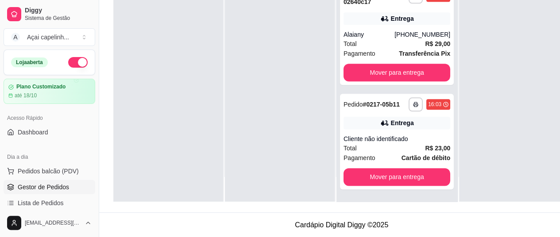
click at [401, 34] on div "[PHONE_NUMBER]" at bounding box center [422, 34] width 56 height 9
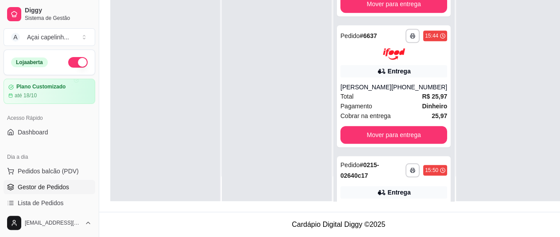
scroll to position [482, 0]
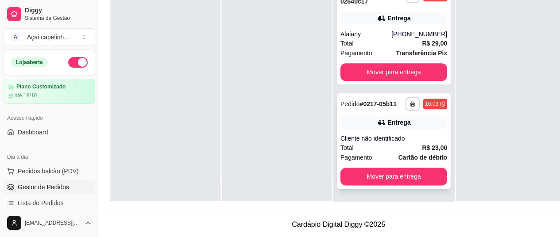
click at [368, 136] on div "Cliente não identificado" at bounding box center [393, 138] width 107 height 9
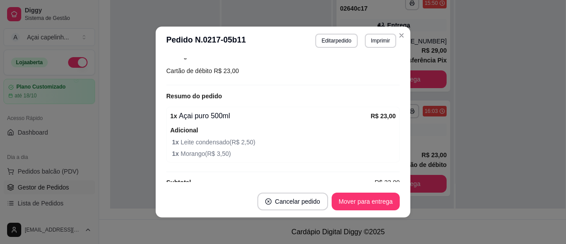
scroll to position [253, 0]
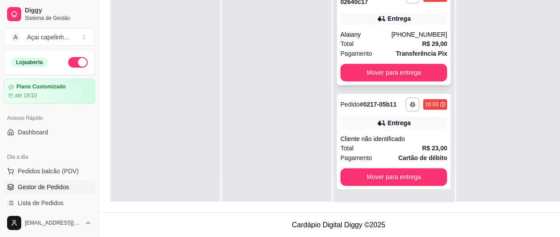
click at [374, 37] on div "Alaiany" at bounding box center [365, 34] width 51 height 9
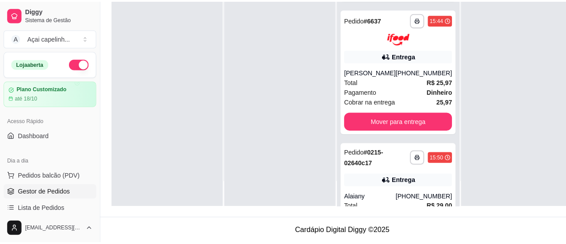
scroll to position [305, 0]
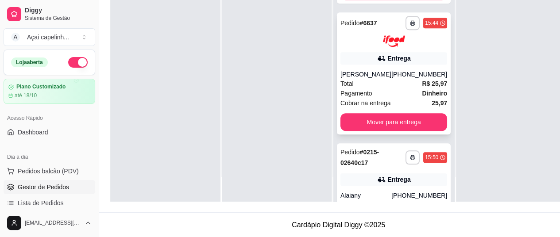
click at [377, 61] on icon at bounding box center [380, 58] width 6 height 5
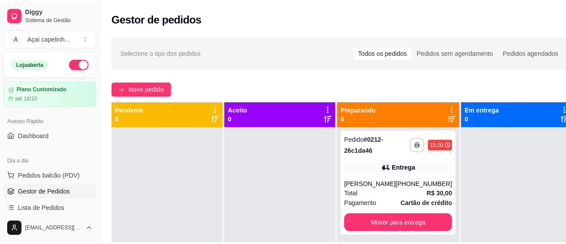
scroll to position [0, 0]
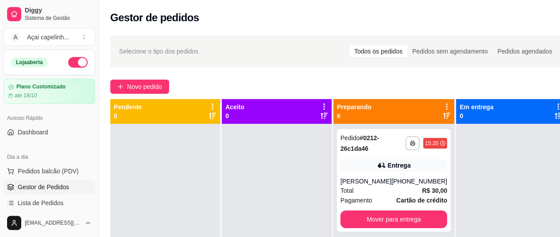
click at [367, 154] on div "**********" at bounding box center [394, 180] width 114 height 103
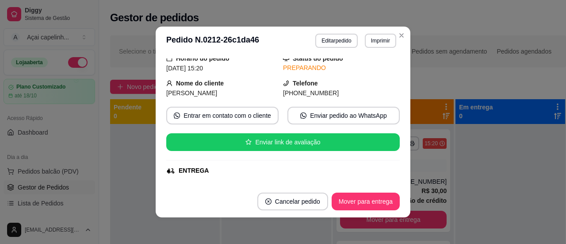
scroll to position [262, 0]
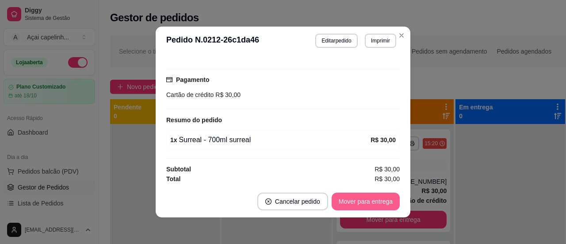
click at [373, 203] on button "Mover para entrega" at bounding box center [366, 201] width 68 height 18
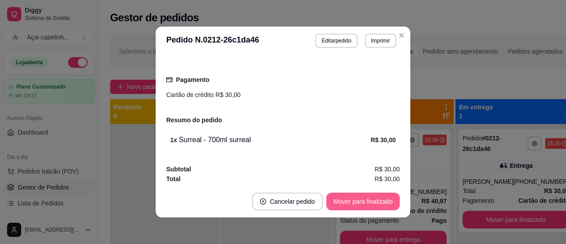
click at [372, 201] on button "Mover para finalizado" at bounding box center [362, 201] width 73 height 18
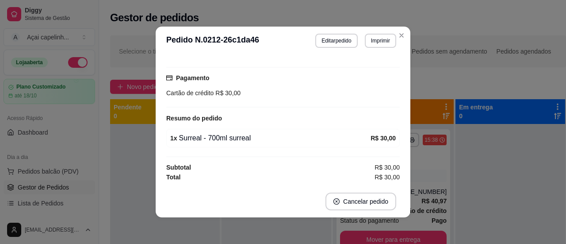
scroll to position [233, 0]
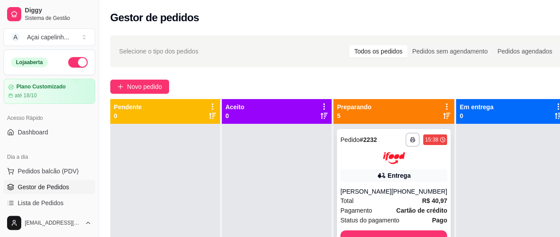
click at [369, 161] on div at bounding box center [393, 158] width 107 height 12
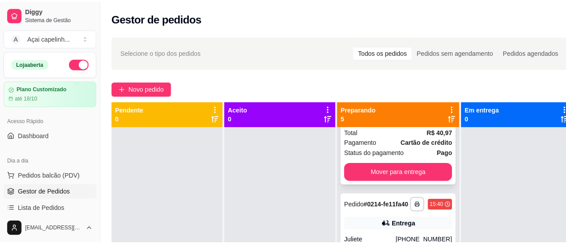
scroll to position [72, 0]
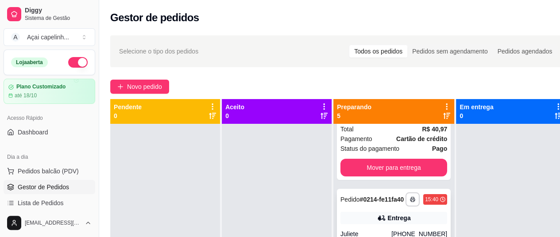
click at [360, 203] on strong "# 0214-fe11fa40" at bounding box center [382, 199] width 44 height 7
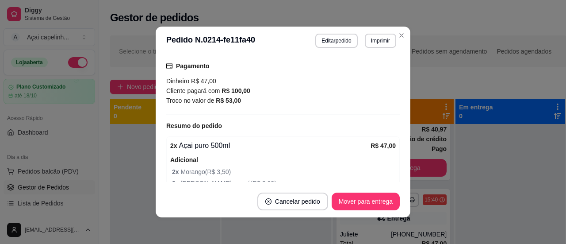
scroll to position [319, 0]
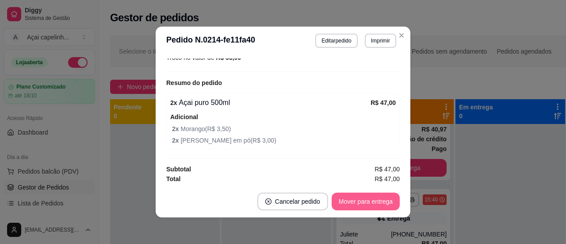
click at [378, 194] on button "Mover para entrega" at bounding box center [366, 201] width 68 height 18
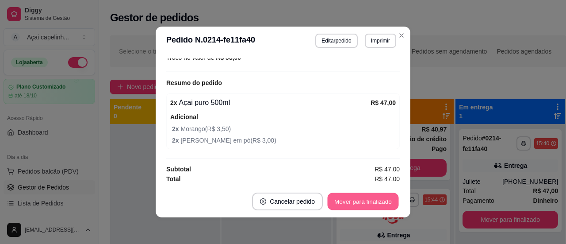
click at [376, 201] on button "Mover para finalizado" at bounding box center [363, 201] width 71 height 17
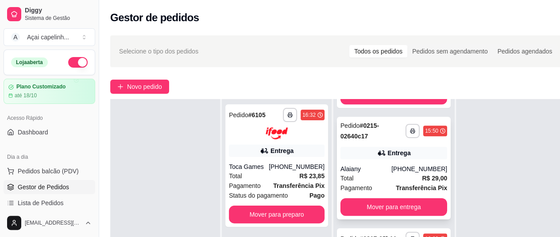
scroll to position [142, 3]
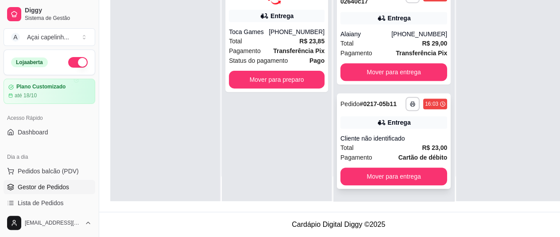
click at [367, 126] on div "Entrega" at bounding box center [393, 122] width 107 height 12
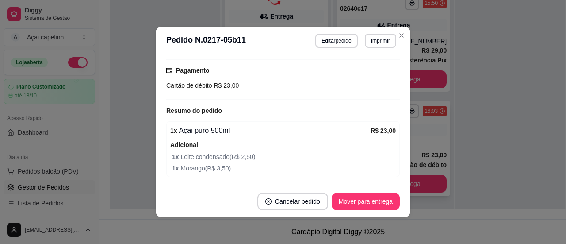
scroll to position [253, 0]
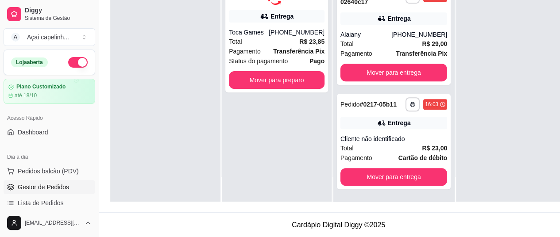
click at [403, 37] on div "[PHONE_NUMBER]" at bounding box center [419, 34] width 56 height 9
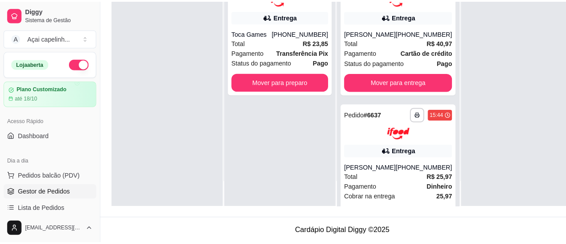
scroll to position [0, 0]
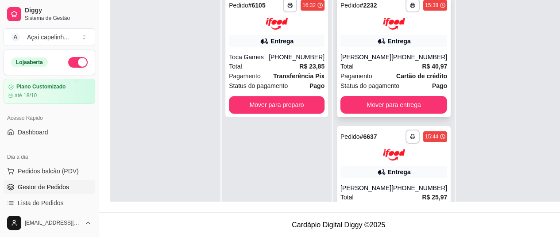
click at [362, 42] on div "Entrega" at bounding box center [393, 41] width 107 height 12
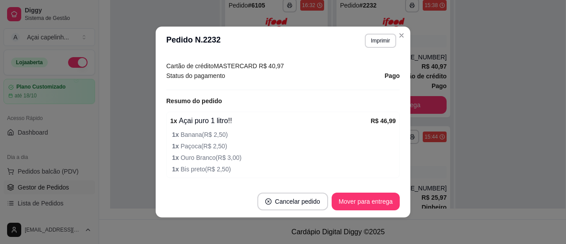
scroll to position [357, 0]
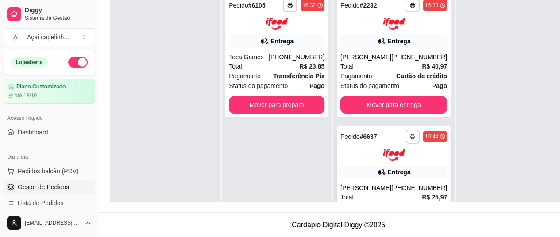
click at [364, 157] on div at bounding box center [393, 155] width 107 height 12
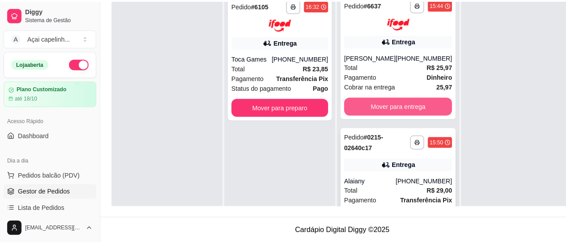
scroll to position [133, 0]
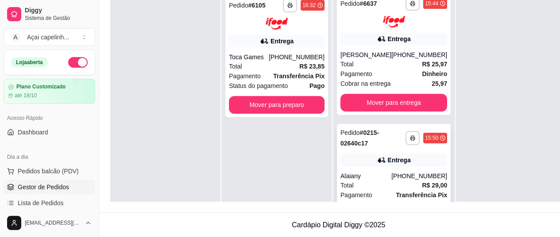
click at [356, 155] on div "Entrega" at bounding box center [393, 160] width 107 height 12
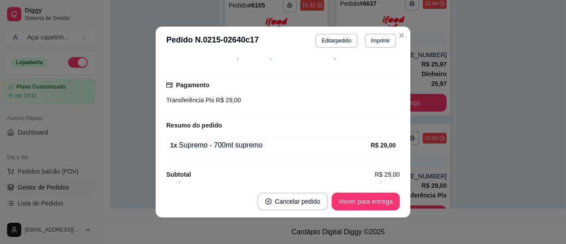
scroll to position [262, 0]
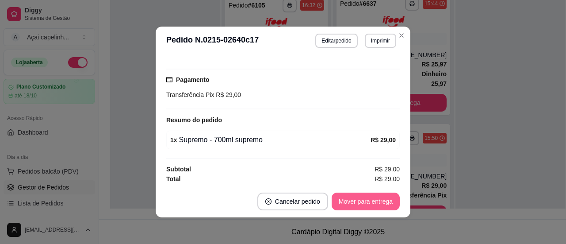
click at [370, 198] on button "Mover para entrega" at bounding box center [366, 201] width 68 height 18
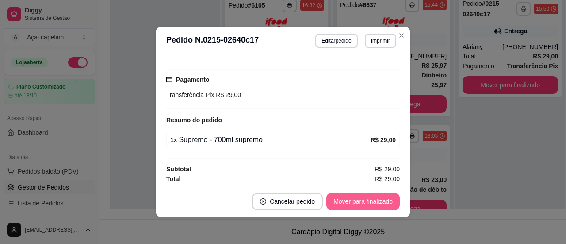
click at [379, 202] on button "Mover para finalizado" at bounding box center [362, 201] width 73 height 18
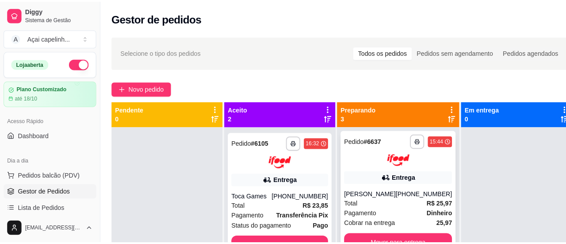
scroll to position [139, 0]
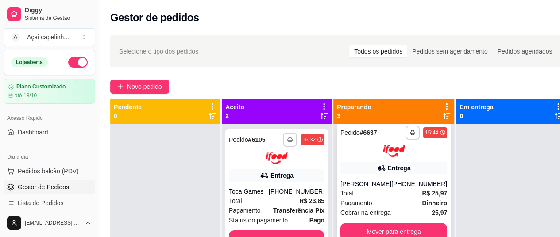
click at [372, 208] on span "Cobrar na entrega" at bounding box center [365, 213] width 50 height 10
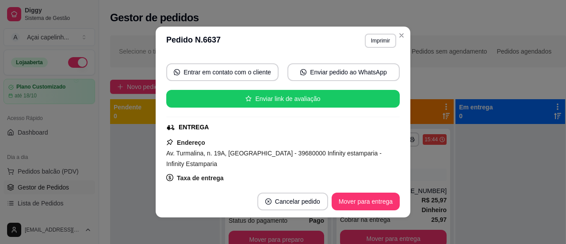
scroll to position [100, 0]
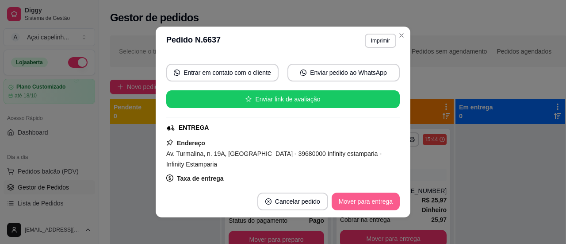
click at [366, 203] on button "Mover para entrega" at bounding box center [366, 201] width 68 height 18
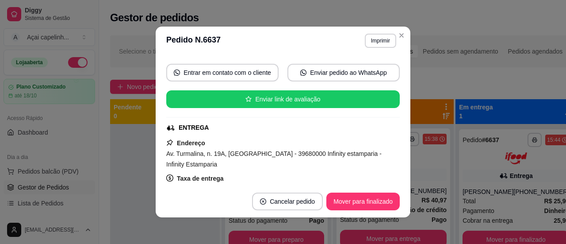
scroll to position [8, 0]
click at [366, 203] on button "Mover para finalizado" at bounding box center [362, 201] width 73 height 18
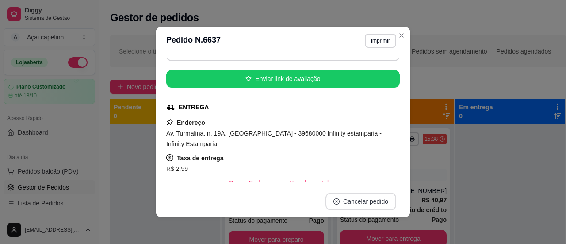
scroll to position [80, 0]
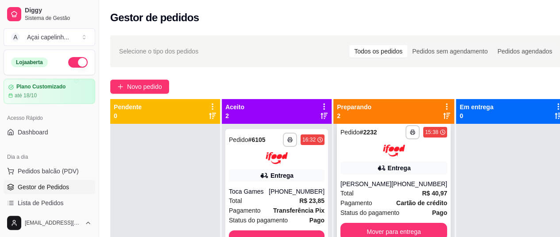
click at [390, 164] on div "Entrega" at bounding box center [399, 168] width 23 height 9
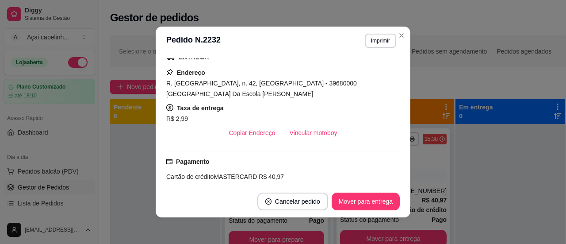
scroll to position [171, 0]
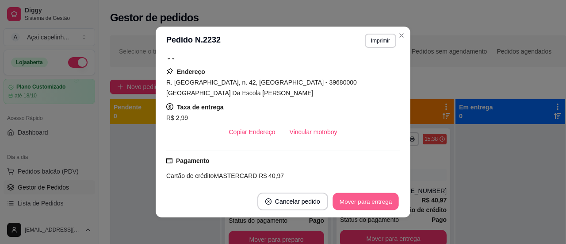
click at [367, 203] on button "Mover para entrega" at bounding box center [366, 201] width 66 height 17
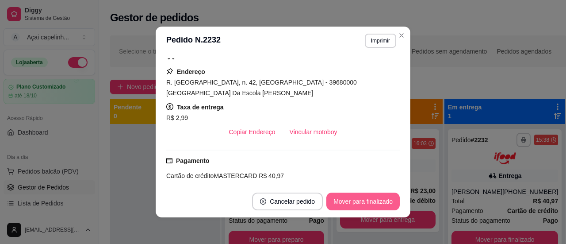
scroll to position [0, 0]
click at [367, 203] on button "Mover para finalizado" at bounding box center [363, 201] width 71 height 17
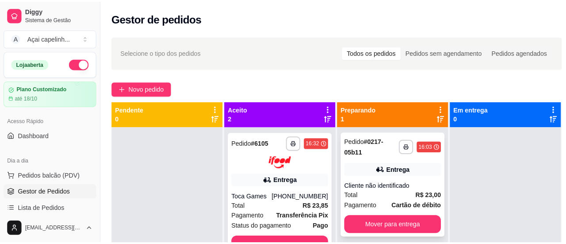
scroll to position [25, 0]
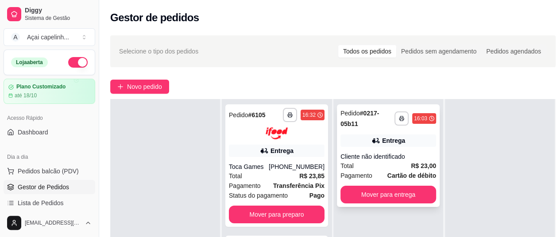
click at [367, 134] on div "**********" at bounding box center [388, 155] width 103 height 103
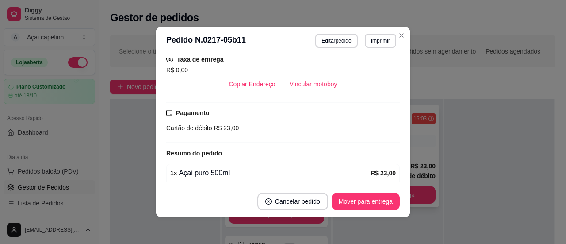
scroll to position [253, 0]
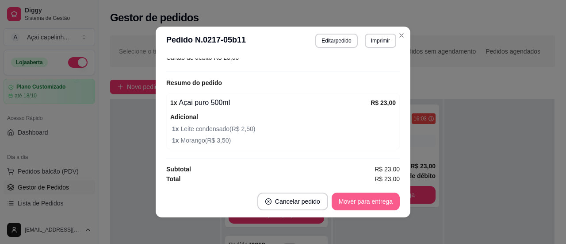
click at [372, 202] on button "Mover para entrega" at bounding box center [366, 201] width 68 height 18
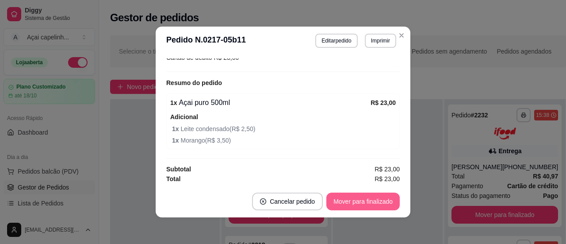
click at [375, 202] on button "Mover para finalizado" at bounding box center [362, 201] width 73 height 18
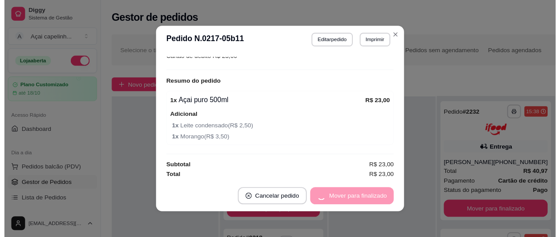
scroll to position [206, 0]
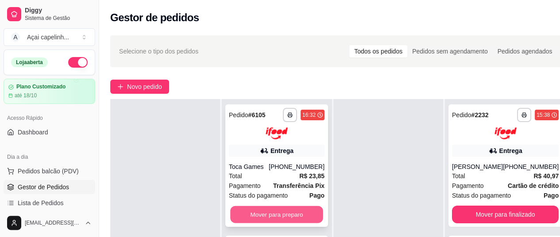
click at [263, 215] on button "Mover para preparo" at bounding box center [276, 214] width 93 height 17
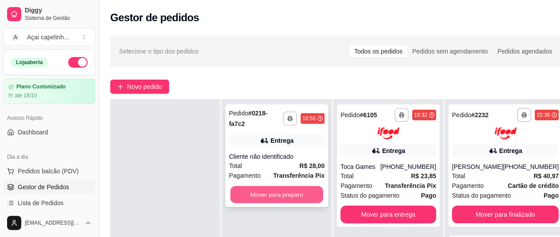
click at [279, 189] on button "Mover para preparo" at bounding box center [276, 194] width 93 height 17
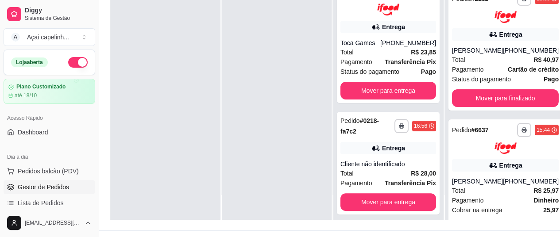
scroll to position [119, 3]
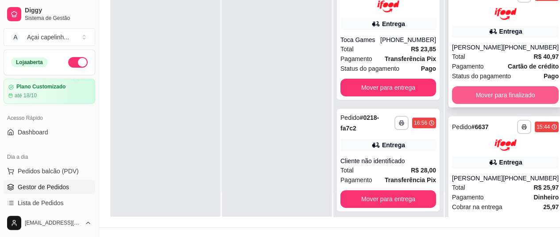
click at [484, 98] on button "Mover para finalizado" at bounding box center [505, 95] width 107 height 18
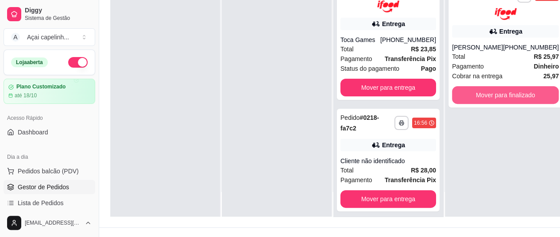
click at [484, 98] on button "Mover para finalizado" at bounding box center [505, 95] width 107 height 18
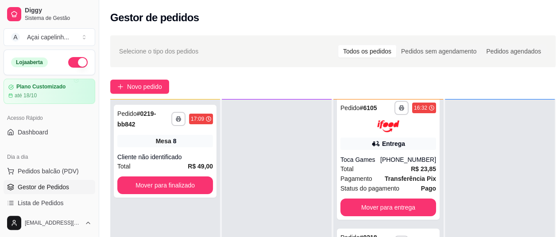
scroll to position [0, 0]
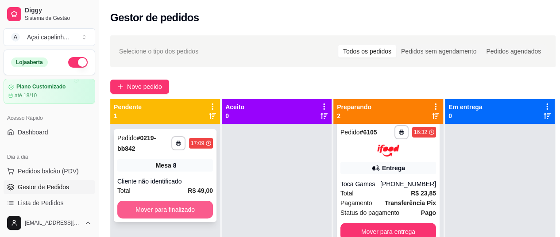
click at [164, 205] on button "Mover para finalizado" at bounding box center [165, 210] width 96 height 18
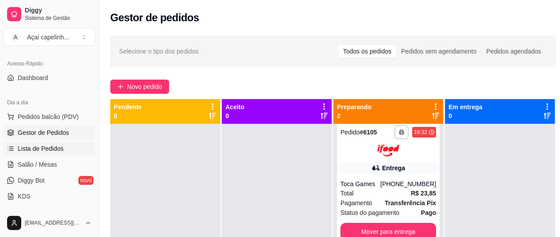
scroll to position [64, 0]
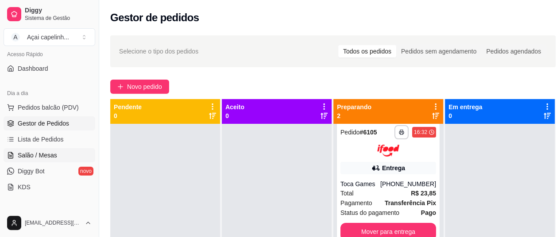
click at [31, 154] on span "Salão / Mesas" at bounding box center [37, 155] width 39 height 9
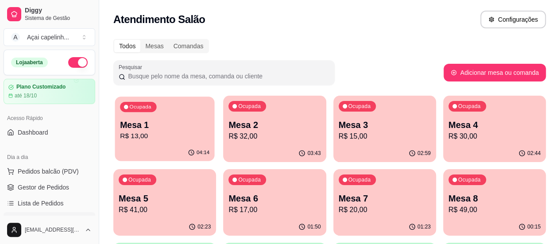
click at [125, 108] on icon "button" at bounding box center [126, 107] width 4 height 4
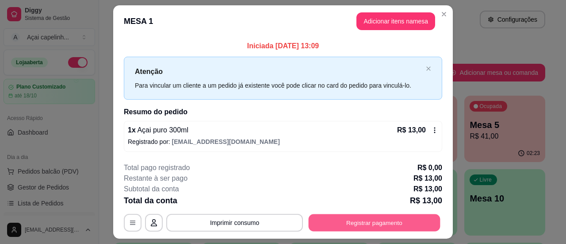
click at [318, 217] on button "Registrar pagamento" at bounding box center [375, 222] width 132 height 17
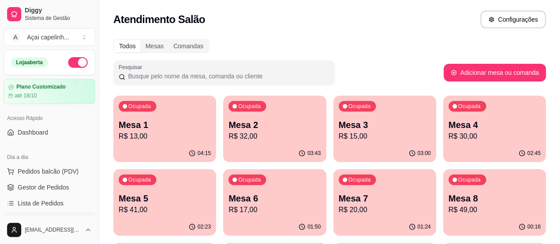
click at [160, 125] on p "Mesa 1" at bounding box center [165, 125] width 92 height 12
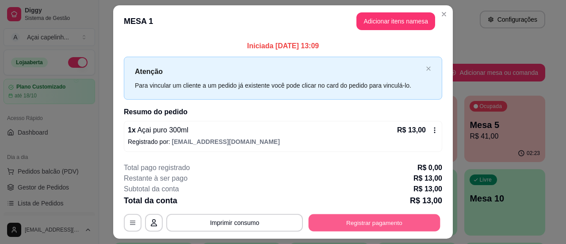
click at [370, 221] on button "Registrar pagamento" at bounding box center [375, 222] width 132 height 17
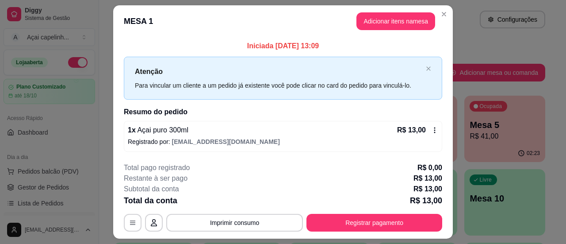
scroll to position [23, 0]
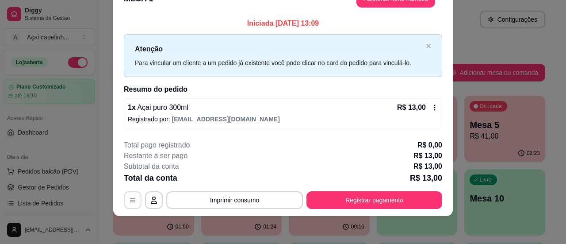
click at [129, 197] on icon "button" at bounding box center [132, 199] width 7 height 7
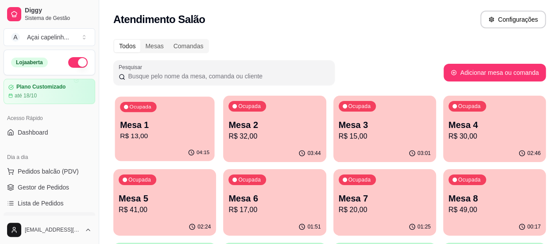
click at [175, 135] on p "R$ 13,00" at bounding box center [164, 136] width 89 height 10
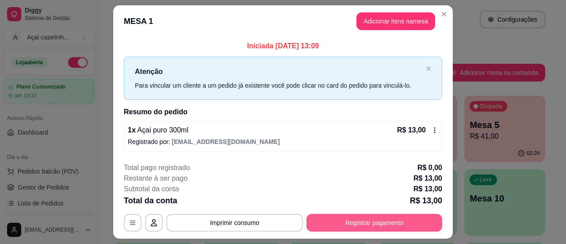
click at [338, 223] on button "Registrar pagamento" at bounding box center [375, 223] width 136 height 18
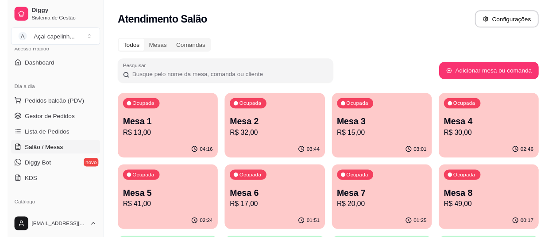
scroll to position [67, 0]
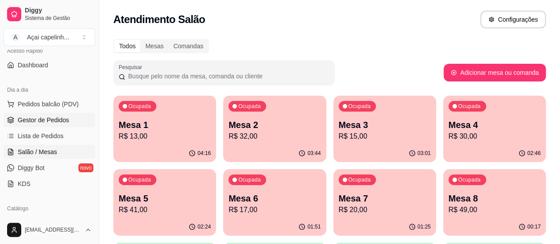
click at [50, 115] on span "Gestor de Pedidos" at bounding box center [43, 119] width 51 height 9
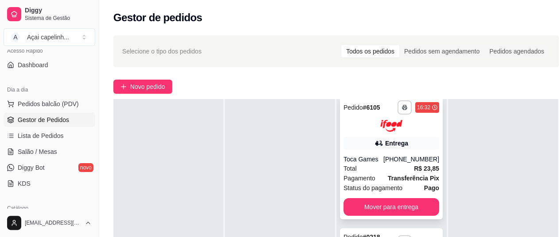
scroll to position [142, 0]
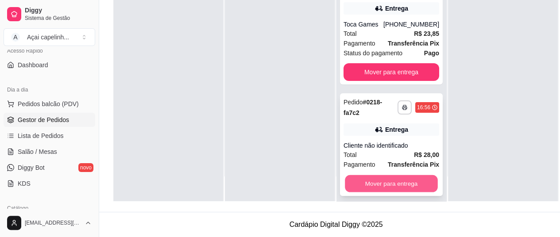
click at [395, 175] on button "Mover para entrega" at bounding box center [391, 183] width 93 height 17
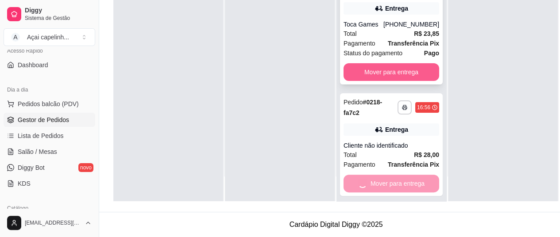
scroll to position [0, 0]
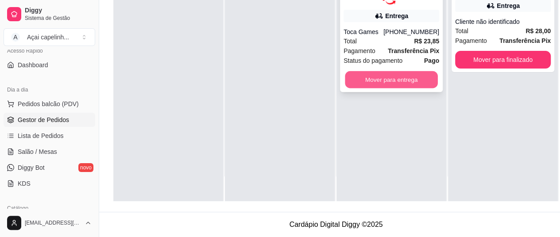
click at [404, 71] on button "Mover para entrega" at bounding box center [391, 79] width 93 height 17
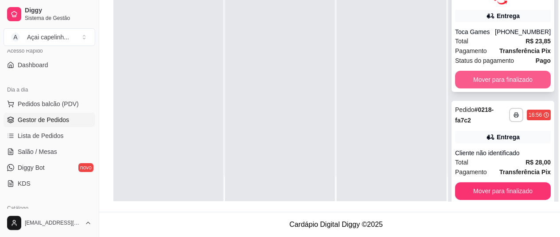
click at [505, 72] on button "Mover para finalizado" at bounding box center [503, 80] width 96 height 18
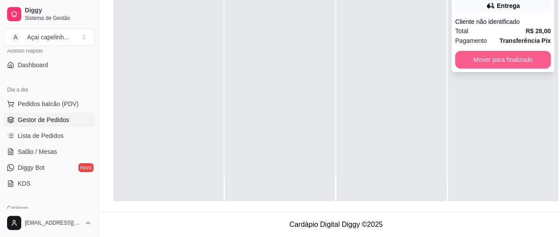
click at [502, 51] on button "Mover para finalizado" at bounding box center [503, 60] width 96 height 18
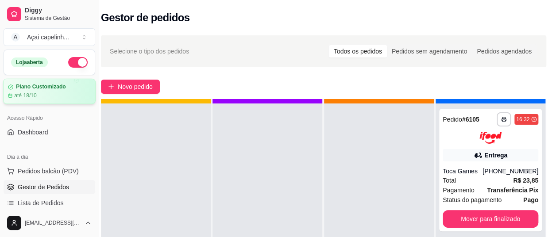
click at [65, 93] on div "até 18/10" at bounding box center [49, 95] width 83 height 7
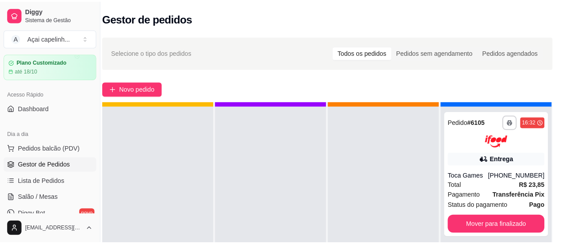
scroll to position [27, 0]
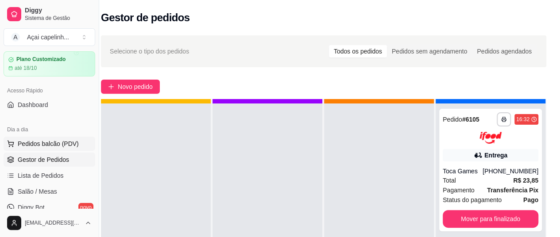
click at [28, 140] on span "Pedidos balcão (PDV)" at bounding box center [48, 143] width 61 height 9
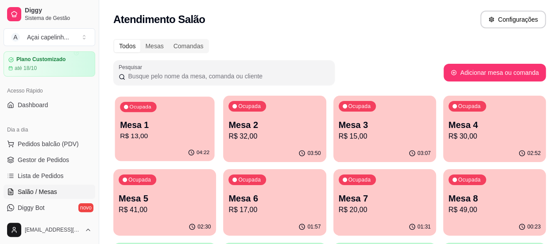
click at [182, 127] on p "Mesa 1" at bounding box center [164, 125] width 89 height 12
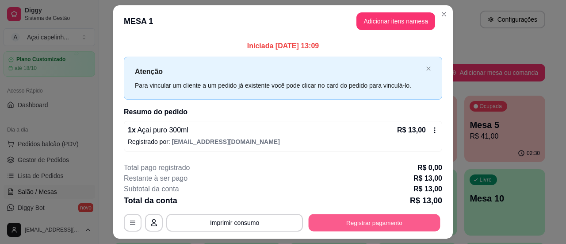
click at [367, 219] on button "Registrar pagamento" at bounding box center [375, 222] width 132 height 17
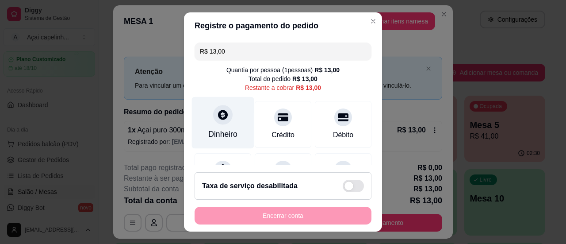
click at [223, 127] on div "Dinheiro" at bounding box center [223, 122] width 62 height 52
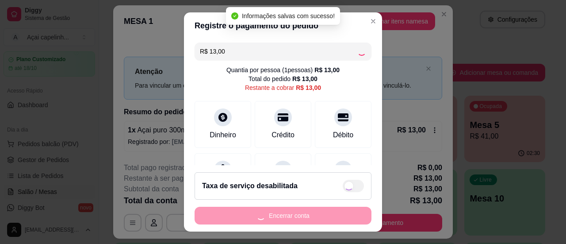
type input "R$ 0,00"
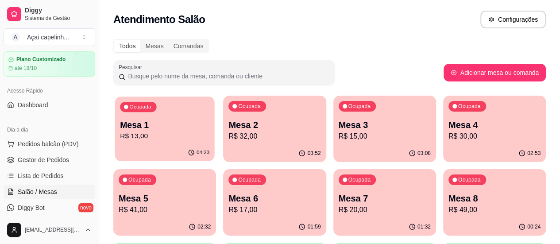
click at [185, 130] on p "Mesa 1" at bounding box center [164, 125] width 89 height 12
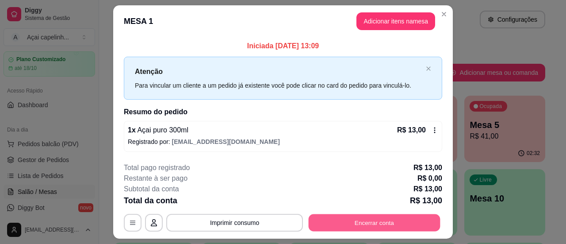
click at [348, 227] on button "Encerrar conta" at bounding box center [375, 222] width 132 height 17
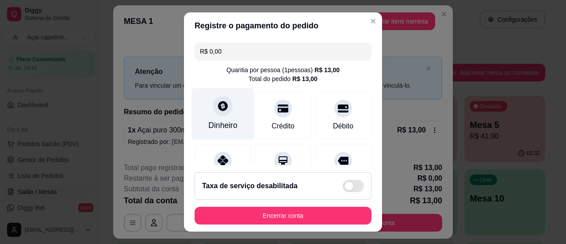
click at [214, 118] on div "Dinheiro" at bounding box center [223, 114] width 62 height 52
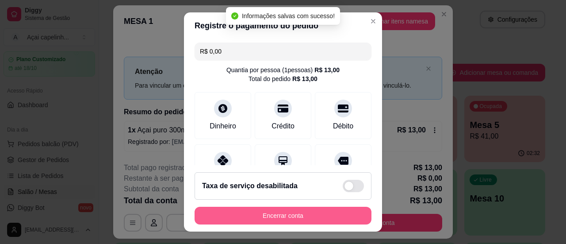
click at [285, 217] on button "Encerrar conta" at bounding box center [283, 216] width 177 height 18
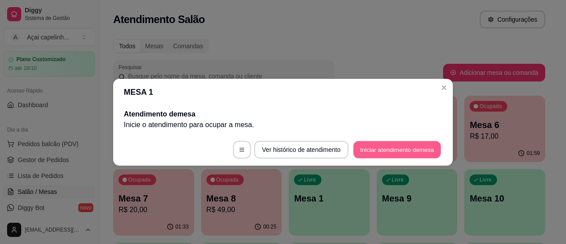
click at [379, 146] on button "Iniciar atendimento de mesa" at bounding box center [397, 149] width 88 height 17
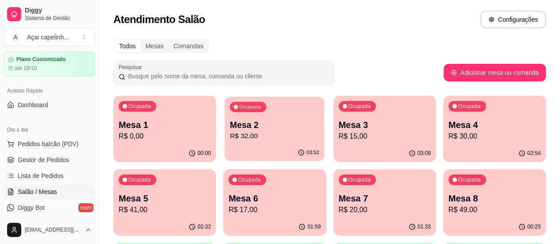
click at [232, 120] on p "Mesa 2" at bounding box center [274, 125] width 89 height 12
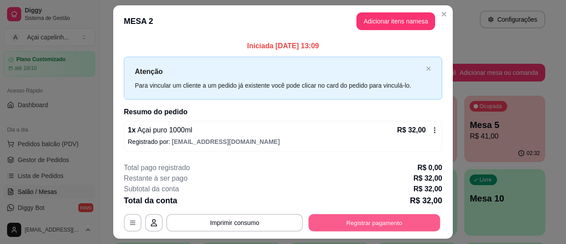
click at [361, 221] on button "Registrar pagamento" at bounding box center [375, 222] width 132 height 17
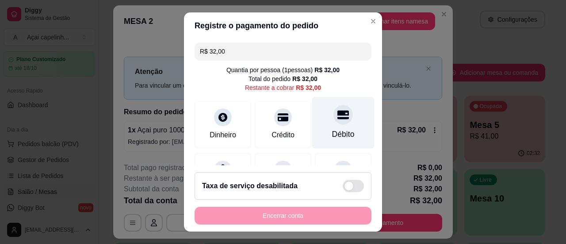
click at [332, 135] on div "Débito" at bounding box center [343, 134] width 23 height 12
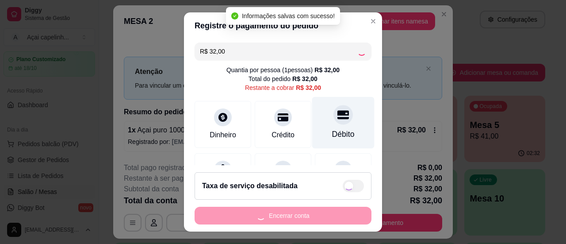
type input "R$ 0,00"
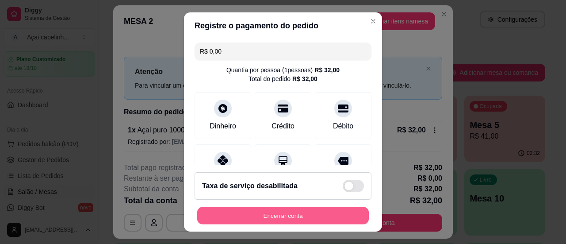
click at [271, 211] on button "Encerrar conta" at bounding box center [283, 215] width 172 height 17
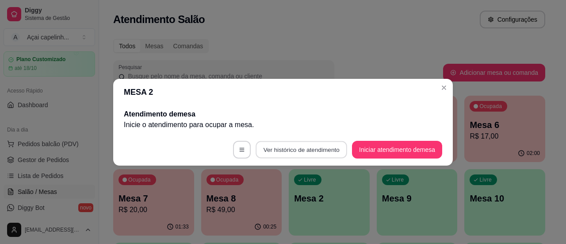
click at [304, 148] on button "Ver histórico de atendimento" at bounding box center [302, 149] width 92 height 17
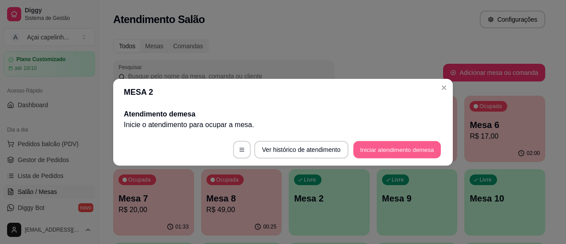
click at [376, 146] on button "Iniciar atendimento de mesa" at bounding box center [397, 149] width 88 height 17
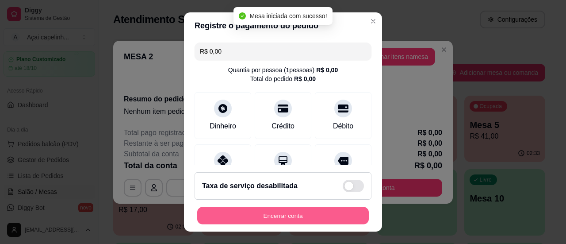
click at [331, 213] on button "Encerrar conta" at bounding box center [283, 215] width 172 height 17
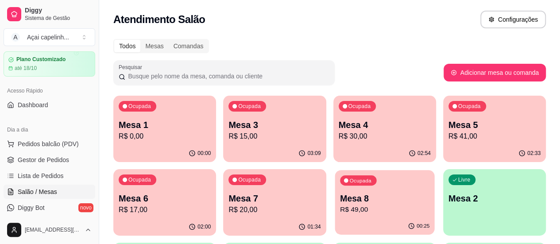
click at [340, 196] on p "Mesa 8" at bounding box center [384, 198] width 89 height 12
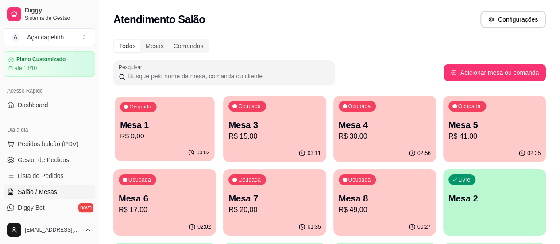
click at [149, 129] on p "Mesa 1" at bounding box center [164, 125] width 89 height 12
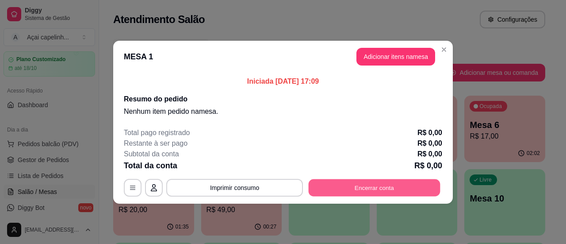
click at [365, 188] on button "Encerrar conta" at bounding box center [375, 187] width 132 height 17
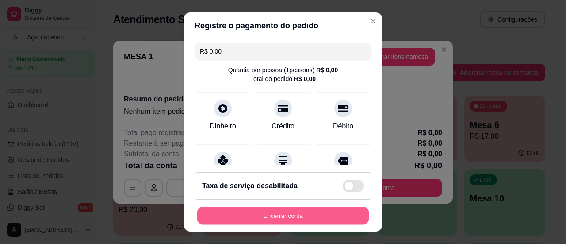
click at [296, 212] on button "Encerrar conta" at bounding box center [283, 215] width 172 height 17
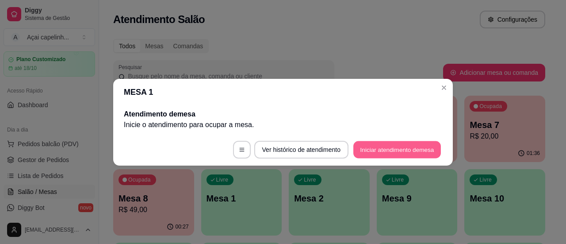
click at [365, 148] on button "Iniciar atendimento de mesa" at bounding box center [397, 149] width 88 height 17
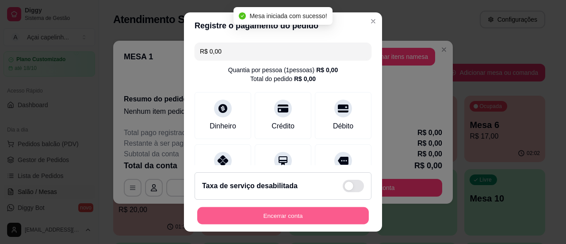
click at [296, 213] on button "Encerrar conta" at bounding box center [283, 215] width 172 height 17
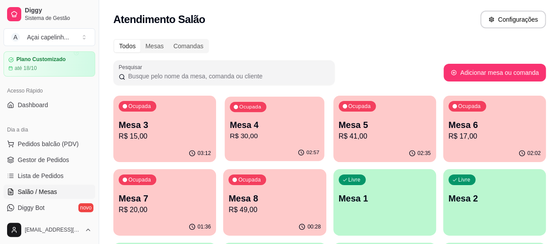
click at [235, 138] on p "R$ 30,00" at bounding box center [274, 136] width 89 height 10
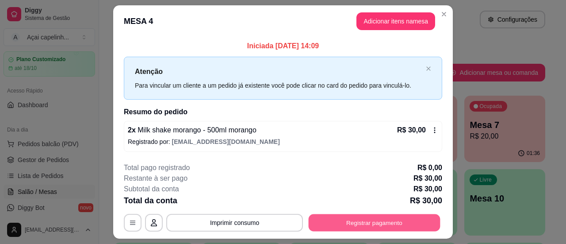
click at [349, 218] on button "Registrar pagamento" at bounding box center [375, 222] width 132 height 17
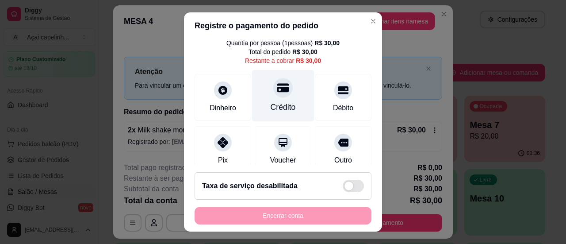
scroll to position [25, 0]
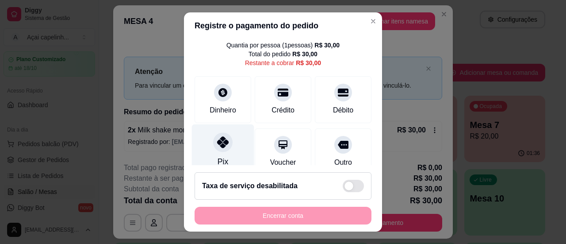
click at [225, 144] on div at bounding box center [222, 141] width 19 height 19
type input "R$ 0,00"
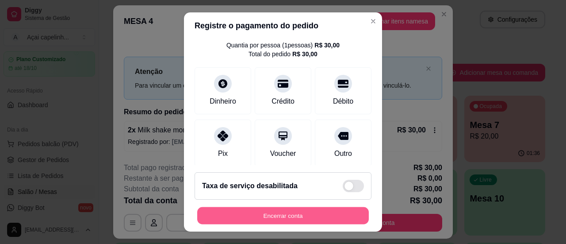
click at [267, 217] on button "Encerrar conta" at bounding box center [283, 215] width 172 height 17
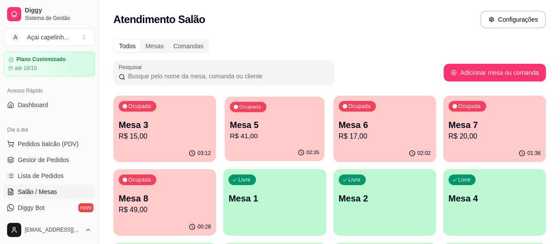
click at [236, 111] on div "Ocupada" at bounding box center [248, 107] width 36 height 10
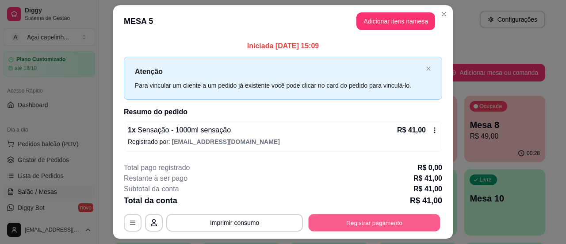
click at [358, 222] on button "Registrar pagamento" at bounding box center [375, 222] width 132 height 17
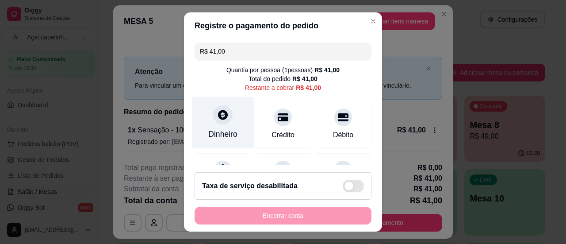
click at [223, 121] on div at bounding box center [222, 114] width 19 height 19
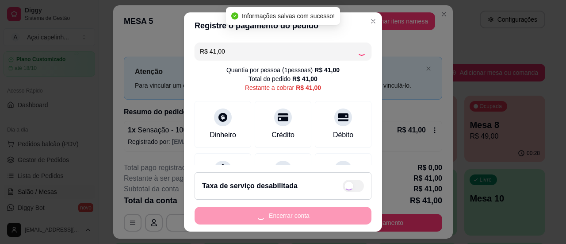
type input "R$ 0,00"
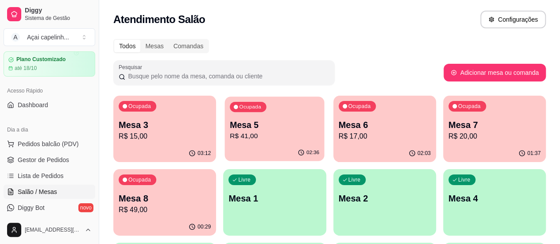
click at [253, 137] on p "R$ 41,00" at bounding box center [274, 136] width 89 height 10
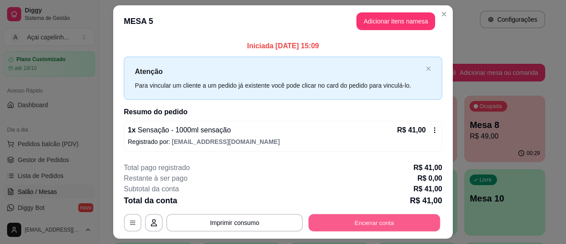
click at [324, 221] on button "Encerrar conta" at bounding box center [375, 222] width 132 height 17
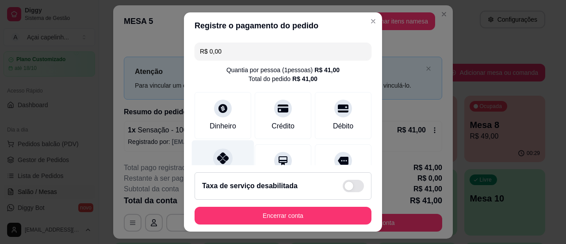
click at [239, 156] on div "Pix" at bounding box center [223, 166] width 62 height 52
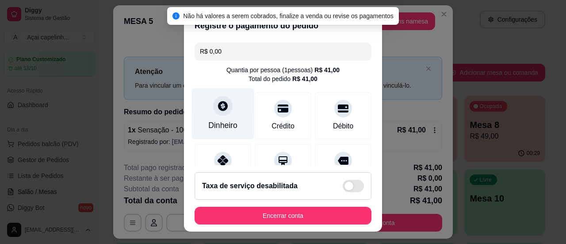
click at [223, 121] on div "Dinheiro" at bounding box center [222, 125] width 29 height 12
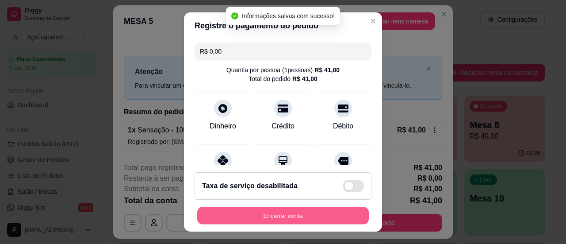
click at [299, 216] on button "Encerrar conta" at bounding box center [283, 215] width 172 height 17
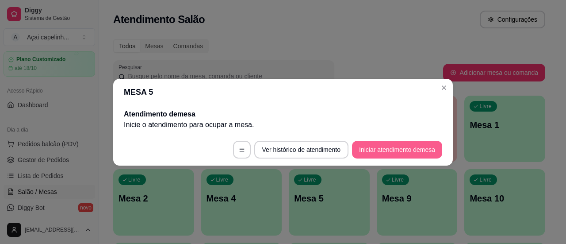
click at [381, 149] on button "Iniciar atendimento de mesa" at bounding box center [397, 150] width 90 height 18
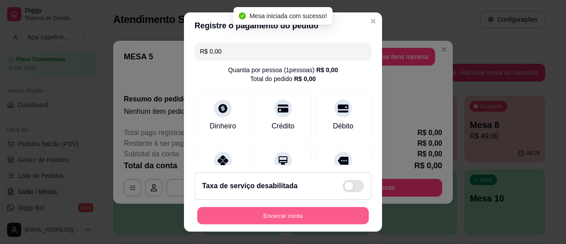
click at [318, 214] on button "Encerrar conta" at bounding box center [283, 215] width 172 height 17
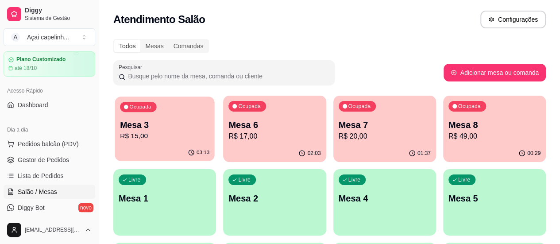
click at [182, 131] on p "R$ 15,00" at bounding box center [164, 136] width 89 height 10
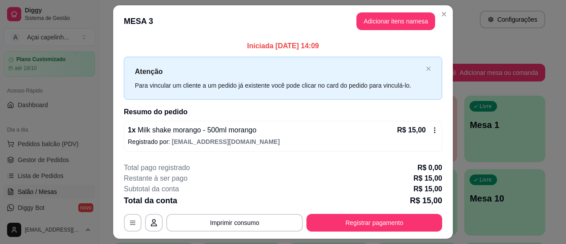
click at [252, 135] on p "1 x Milk shake morango - 500ml morango" at bounding box center [192, 130] width 129 height 11
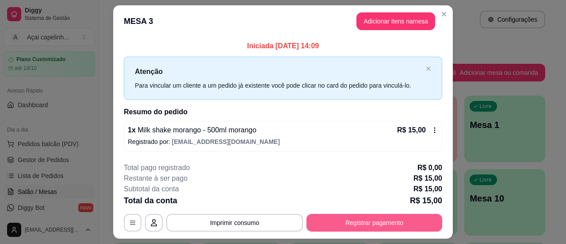
click at [372, 218] on button "Registrar pagamento" at bounding box center [375, 223] width 136 height 18
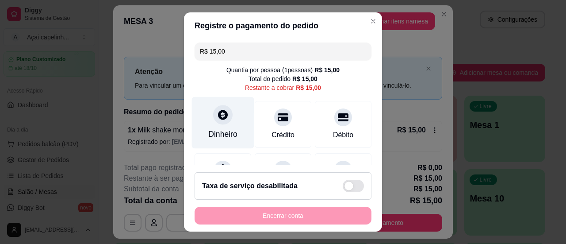
click at [238, 133] on div "Dinheiro" at bounding box center [223, 122] width 62 height 52
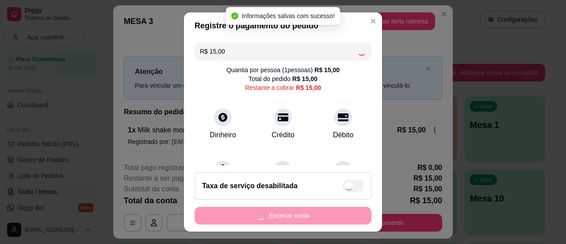
type input "R$ 0,00"
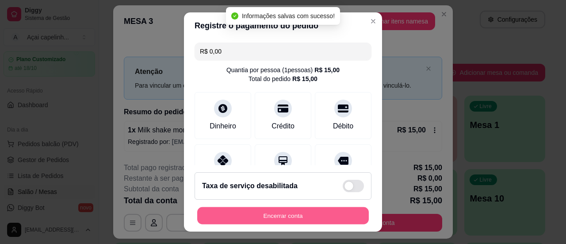
click at [275, 210] on button "Encerrar conta" at bounding box center [283, 215] width 172 height 17
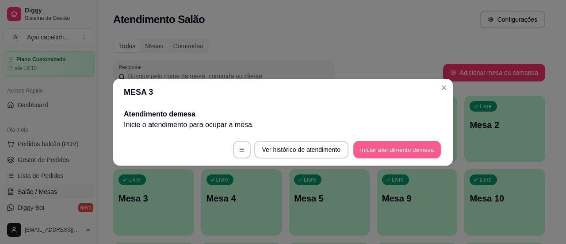
click at [358, 150] on button "Iniciar atendimento de mesa" at bounding box center [397, 149] width 88 height 17
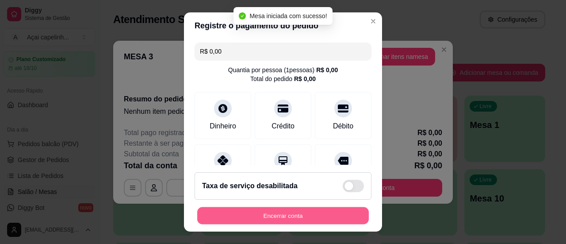
click at [280, 214] on button "Encerrar conta" at bounding box center [283, 215] width 172 height 17
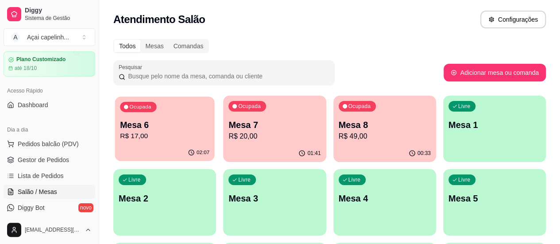
click at [157, 130] on p "Mesa 6" at bounding box center [164, 125] width 89 height 12
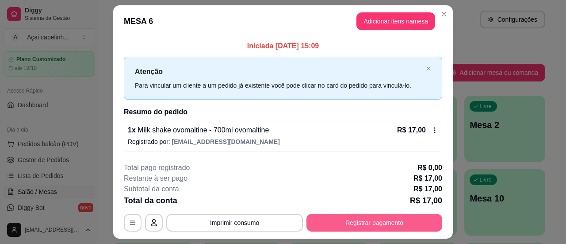
click at [319, 219] on button "Registrar pagamento" at bounding box center [375, 223] width 136 height 18
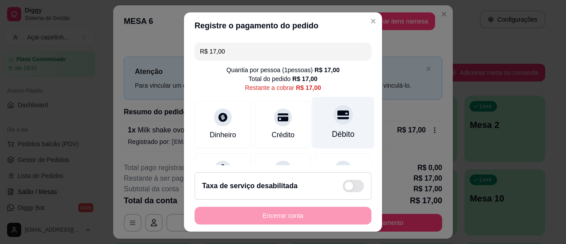
click at [333, 135] on div "Débito" at bounding box center [343, 134] width 23 height 12
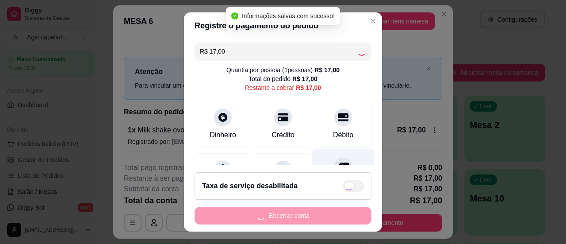
type input "R$ 0,00"
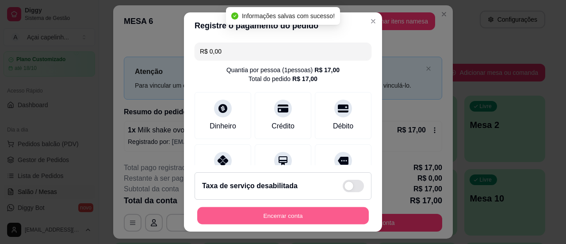
click at [275, 212] on button "Encerrar conta" at bounding box center [283, 215] width 172 height 17
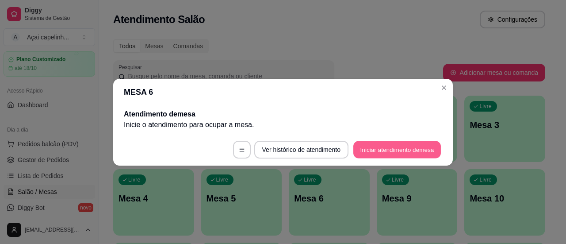
click at [376, 147] on button "Iniciar atendimento de mesa" at bounding box center [397, 149] width 88 height 17
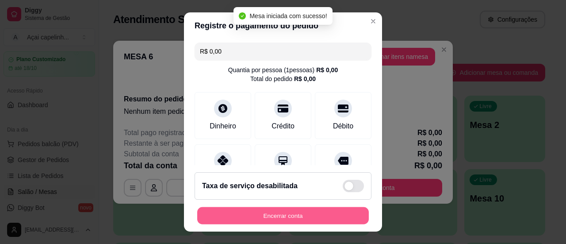
click at [308, 213] on button "Encerrar conta" at bounding box center [283, 215] width 172 height 17
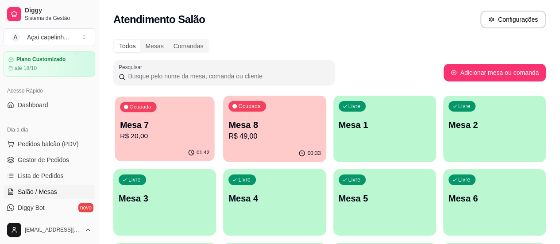
click at [163, 129] on p "Mesa 7" at bounding box center [164, 125] width 89 height 12
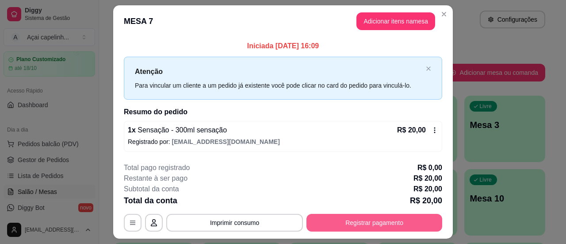
click at [385, 215] on button "Registrar pagamento" at bounding box center [375, 223] width 136 height 18
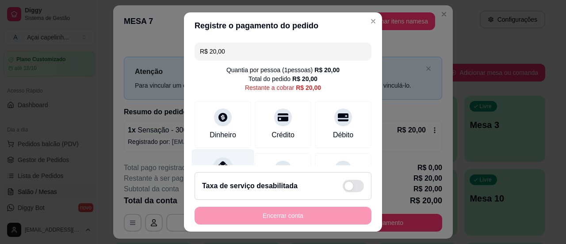
click at [225, 159] on div "Pix" at bounding box center [223, 175] width 62 height 52
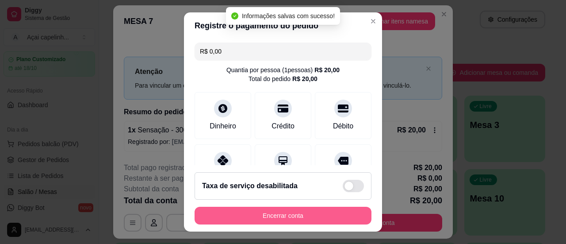
type input "R$ 0,00"
click at [283, 218] on button "Encerrar conta" at bounding box center [283, 215] width 172 height 17
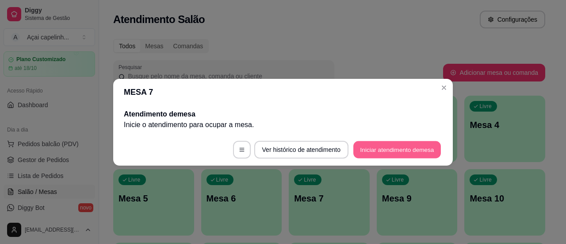
click at [362, 147] on button "Iniciar atendimento de mesa" at bounding box center [397, 149] width 88 height 17
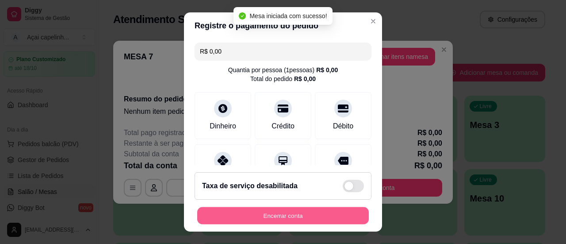
click at [295, 217] on button "Encerrar conta" at bounding box center [283, 215] width 172 height 17
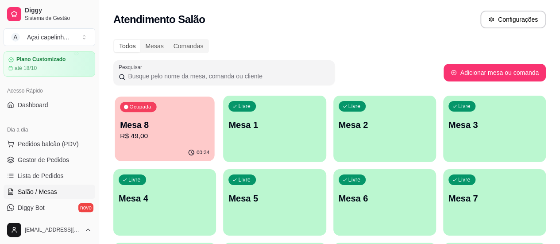
click at [134, 120] on p "Mesa 8" at bounding box center [164, 125] width 89 height 12
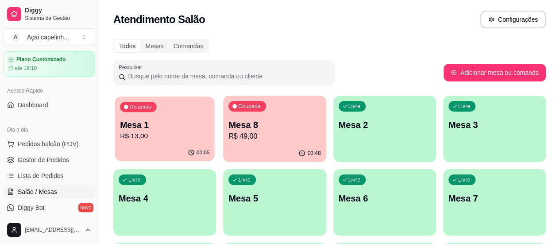
click at [175, 123] on p "Mesa 1" at bounding box center [164, 125] width 89 height 12
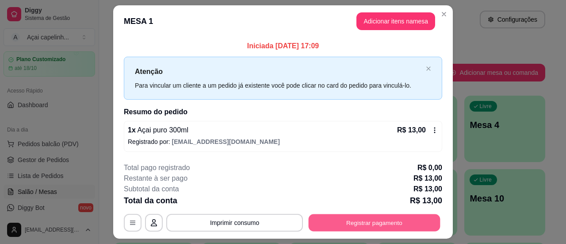
click at [359, 221] on button "Registrar pagamento" at bounding box center [375, 222] width 132 height 17
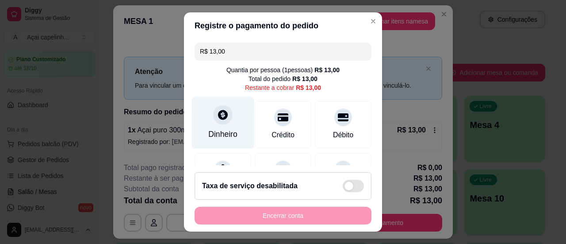
click at [222, 135] on div "Dinheiro" at bounding box center [222, 134] width 29 height 12
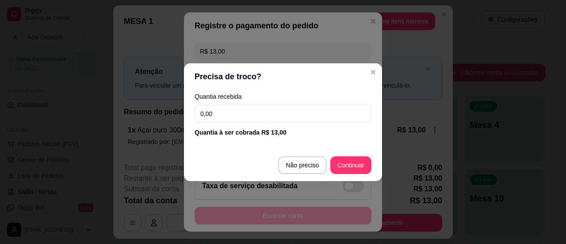
click at [244, 107] on input "0,00" at bounding box center [283, 114] width 177 height 18
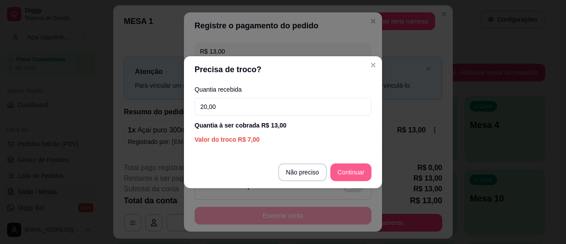
type input "20,00"
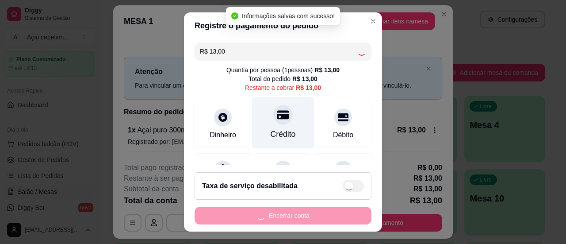
type input "R$ 0,00"
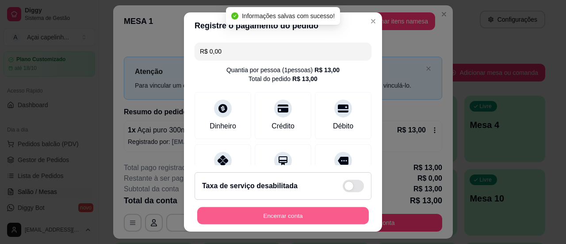
click at [274, 214] on button "Encerrar conta" at bounding box center [283, 215] width 172 height 17
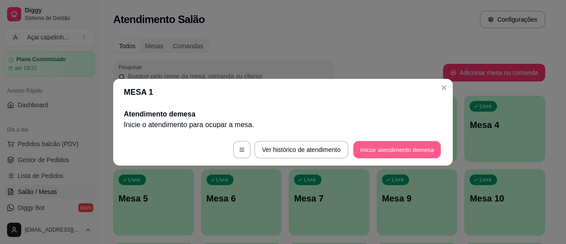
click at [384, 150] on button "Iniciar atendimento de mesa" at bounding box center [397, 149] width 88 height 17
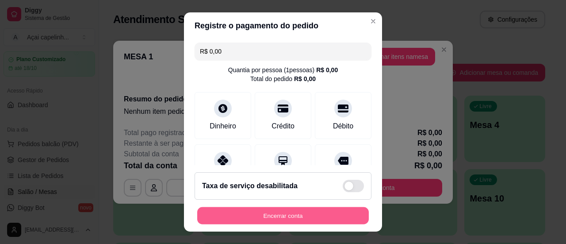
click at [321, 215] on button "Encerrar conta" at bounding box center [283, 215] width 172 height 17
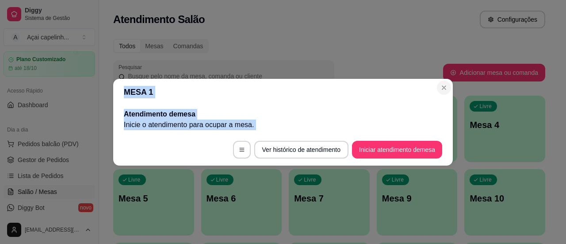
drag, startPoint x: 321, startPoint y: 215, endPoint x: 443, endPoint y: 85, distance: 178.4
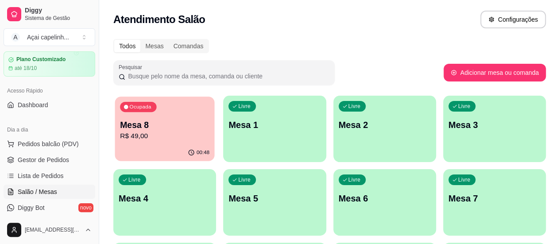
click at [188, 122] on p "Mesa 8" at bounding box center [164, 125] width 89 height 12
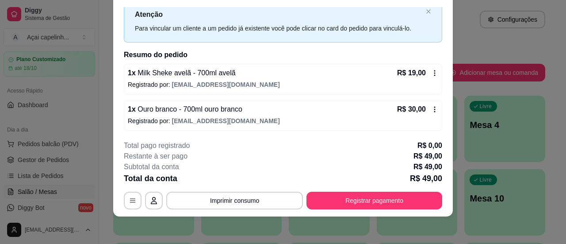
scroll to position [0, 0]
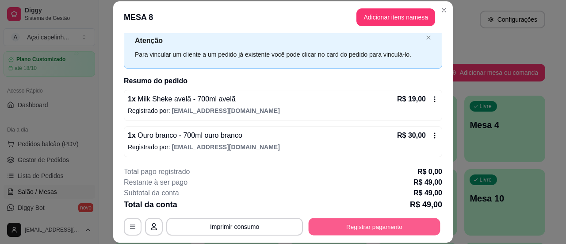
click at [365, 223] on button "Registrar pagamento" at bounding box center [375, 226] width 132 height 17
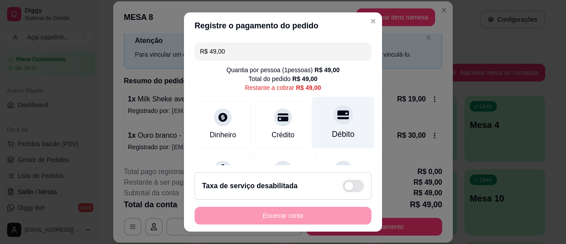
click at [338, 115] on icon at bounding box center [344, 114] width 12 height 9
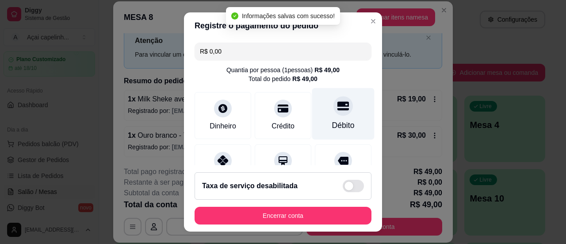
type input "R$ 0,00"
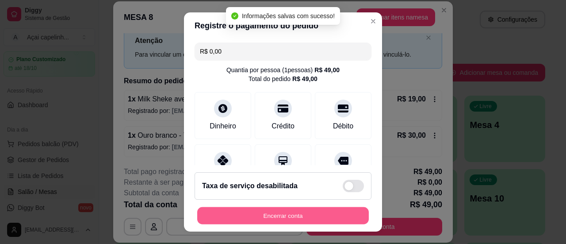
click at [271, 217] on button "Encerrar conta" at bounding box center [283, 215] width 172 height 17
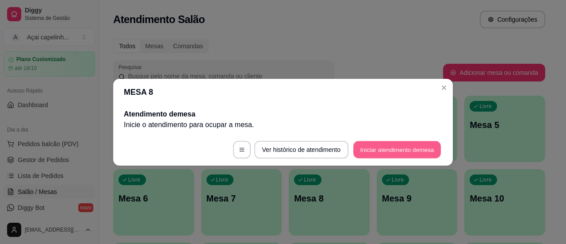
click at [370, 151] on button "Iniciar atendimento de mesa" at bounding box center [397, 149] width 88 height 17
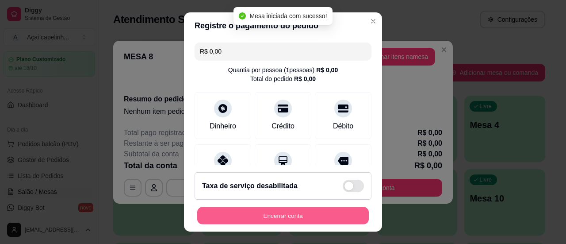
click at [300, 211] on button "Encerrar conta" at bounding box center [283, 215] width 172 height 17
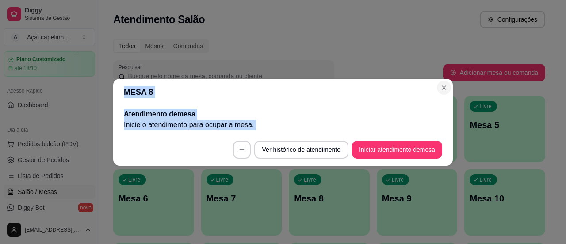
drag, startPoint x: 300, startPoint y: 211, endPoint x: 441, endPoint y: 82, distance: 191.3
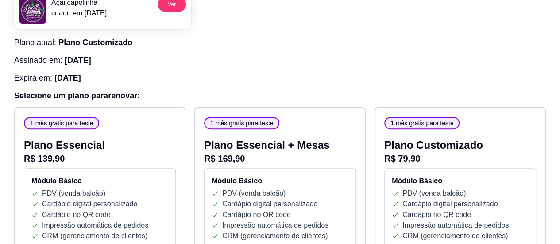
scroll to position [100, 0]
